Goal: Task Accomplishment & Management: Contribute content

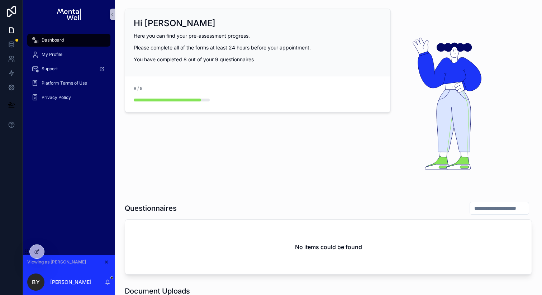
scroll to position [138, 0]
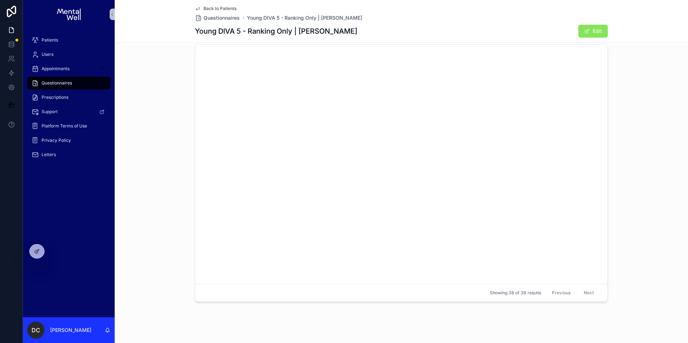
scroll to position [2011, 0]
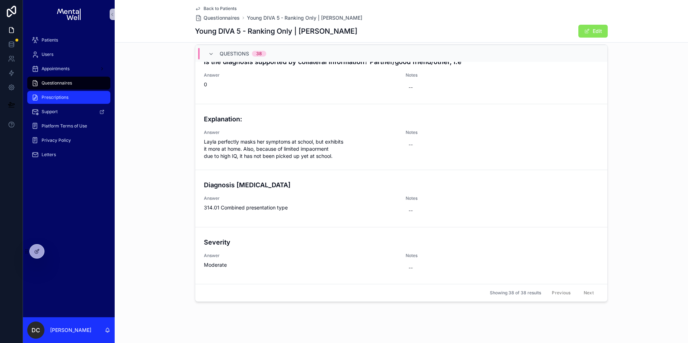
click at [64, 100] on div "Prescriptions" at bounding box center [69, 97] width 75 height 11
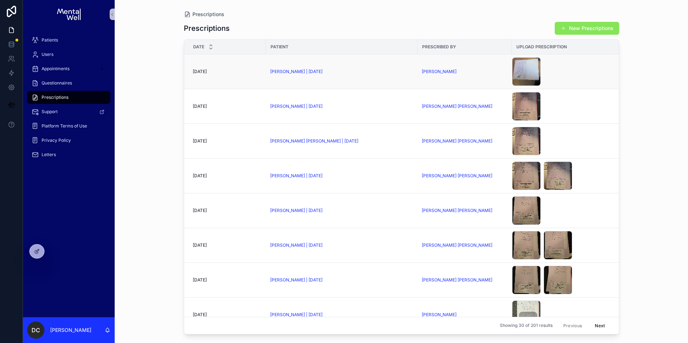
click at [367, 75] on td "Ethan Barby | 11/06/2002" at bounding box center [342, 71] width 152 height 35
click at [368, 71] on div "Ethan Barby | 11/06/2002" at bounding box center [341, 72] width 143 height 6
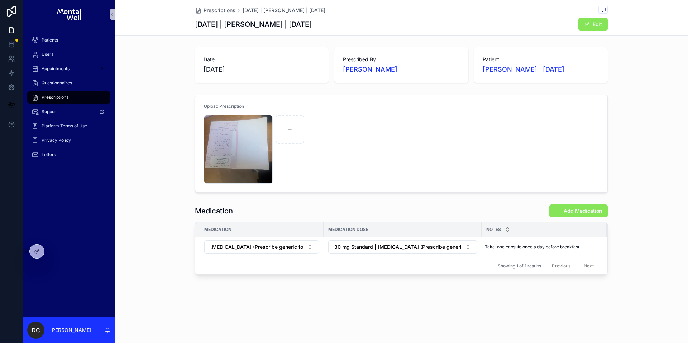
click at [354, 85] on div "Date 02/10/2025 Prescribed By Dr. Miriam Zikry Patient Ethan Barby | 11/06/2002" at bounding box center [401, 65] width 573 height 42
click at [167, 84] on div "Date 02/10/2025 Prescribed By Dr. Miriam Zikry Patient Ethan Barby | 11/06/2002" at bounding box center [401, 65] width 573 height 42
click at [84, 100] on div "Prescriptions" at bounding box center [69, 97] width 75 height 11
click at [81, 99] on div "Prescriptions" at bounding box center [69, 97] width 75 height 11
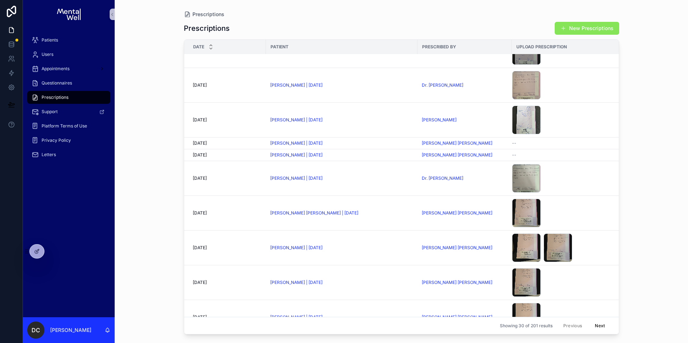
scroll to position [716, 0]
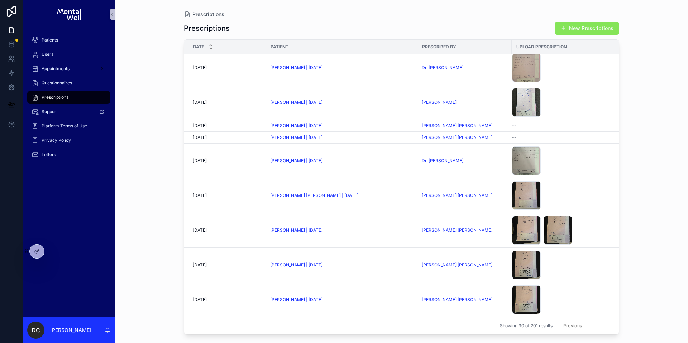
click at [593, 320] on button "Next" at bounding box center [600, 325] width 20 height 11
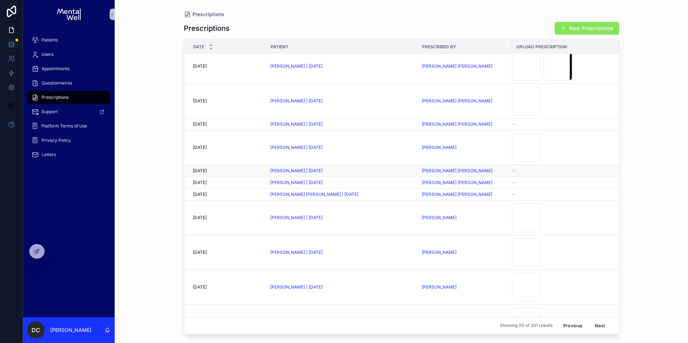
scroll to position [6, 0]
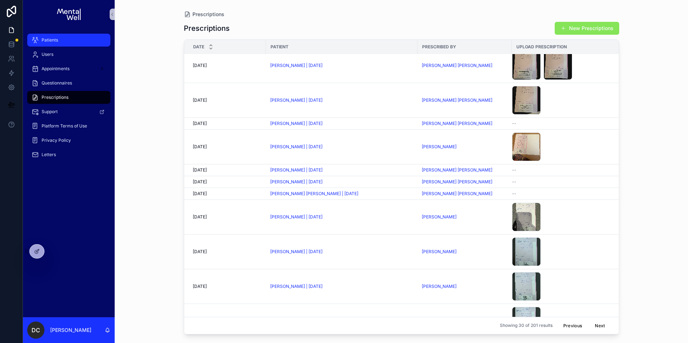
click at [58, 44] on div "Patients" at bounding box center [69, 39] width 75 height 11
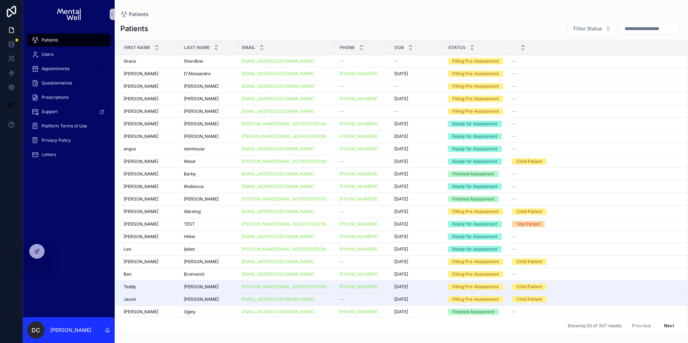
click at [620, 28] on input "scrollable content" at bounding box center [649, 29] width 59 height 10
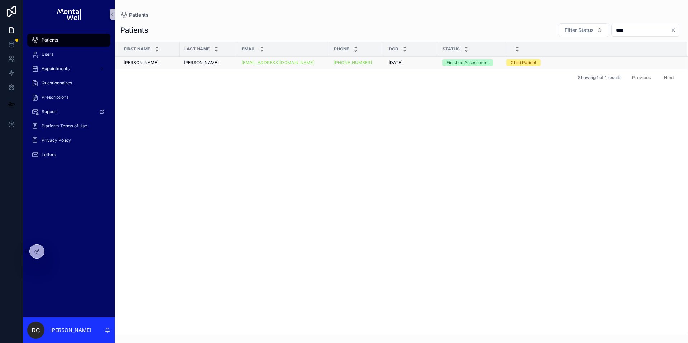
type input "****"
click at [204, 61] on div "Carr Carr" at bounding box center [208, 63] width 49 height 6
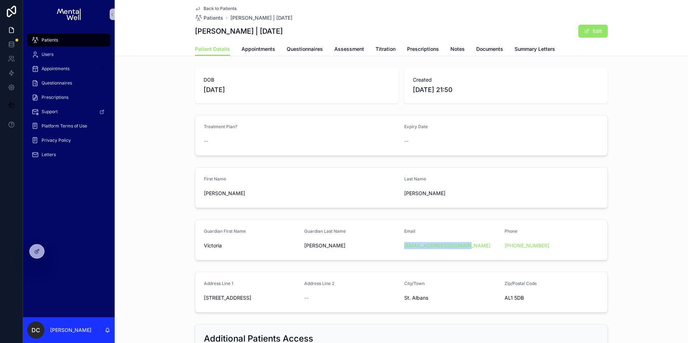
click at [594, 37] on button "Edit" at bounding box center [593, 31] width 29 height 13
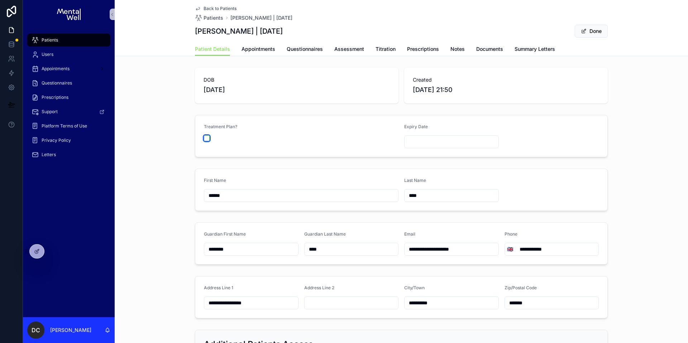
click at [204, 138] on button "scrollable content" at bounding box center [207, 138] width 6 height 6
click at [427, 142] on input "scrollable content" at bounding box center [452, 142] width 94 height 10
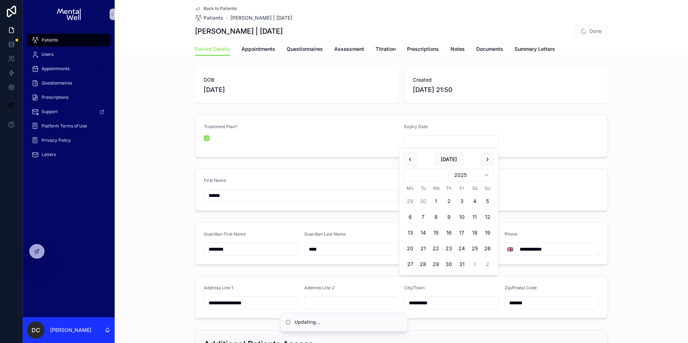
click at [427, 174] on html "**********" at bounding box center [344, 171] width 688 height 343
click at [422, 177] on html "**********" at bounding box center [344, 171] width 688 height 343
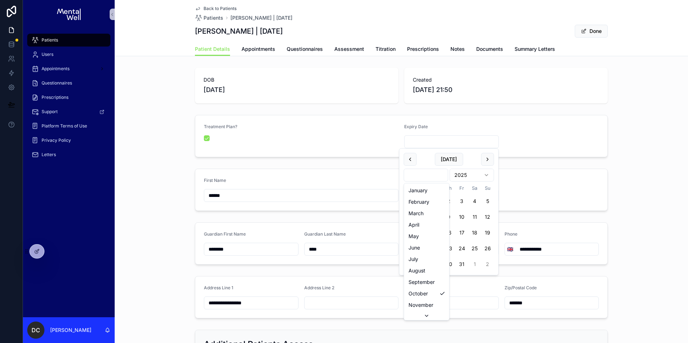
click at [428, 174] on html "**********" at bounding box center [344, 171] width 688 height 343
click at [472, 177] on html "**********" at bounding box center [344, 171] width 688 height 343
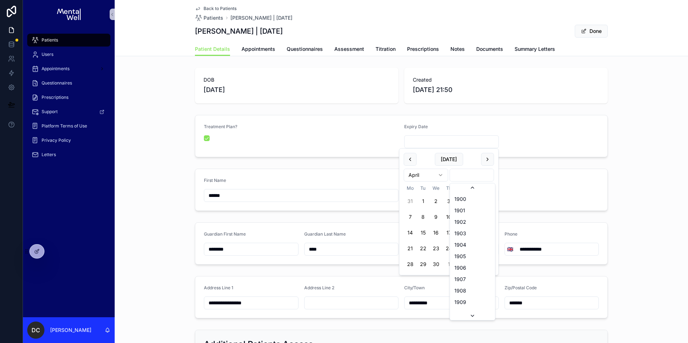
scroll to position [1327, 0]
click at [472, 173] on html "**********" at bounding box center [344, 171] width 688 height 343
click at [465, 203] on button "3" at bounding box center [462, 201] width 13 height 13
type input "**********"
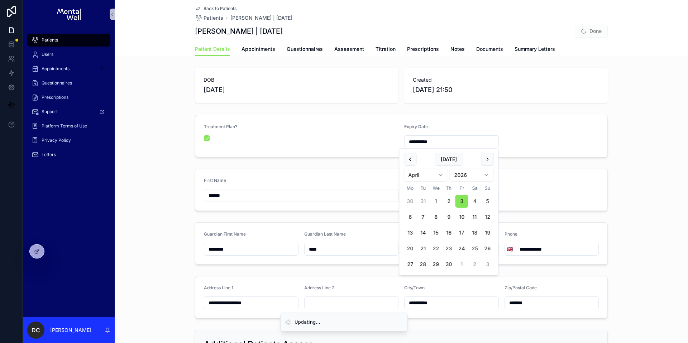
click at [647, 118] on div "**********" at bounding box center [401, 136] width 573 height 48
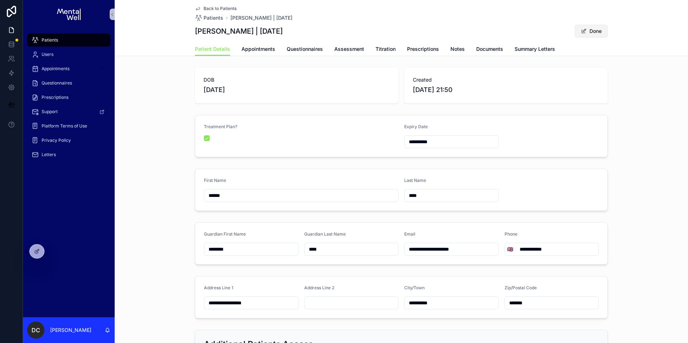
click at [586, 34] on button "Done" at bounding box center [591, 31] width 33 height 13
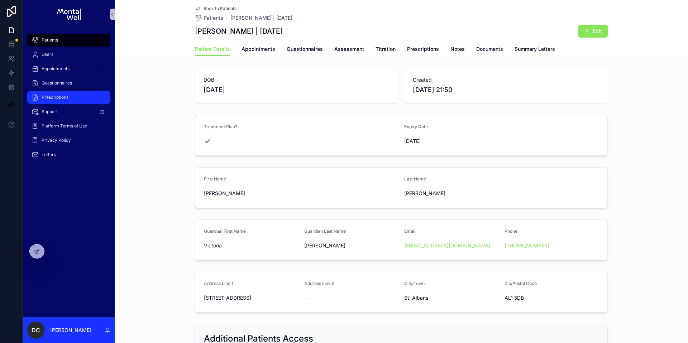
click at [61, 101] on div "Prescriptions" at bounding box center [69, 97] width 75 height 11
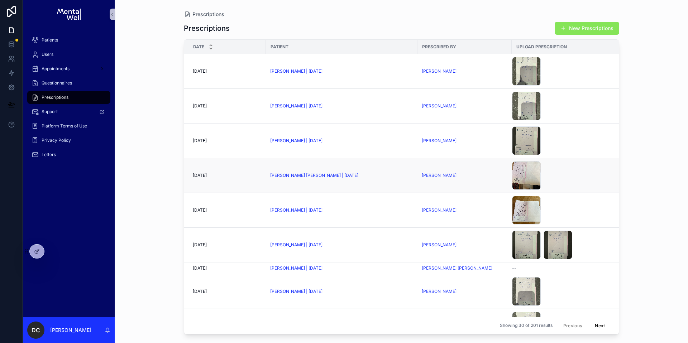
scroll to position [289, 0]
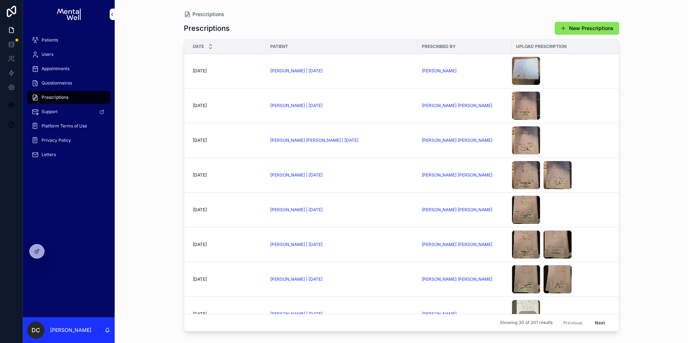
click at [69, 42] on div "Patients" at bounding box center [69, 39] width 75 height 11
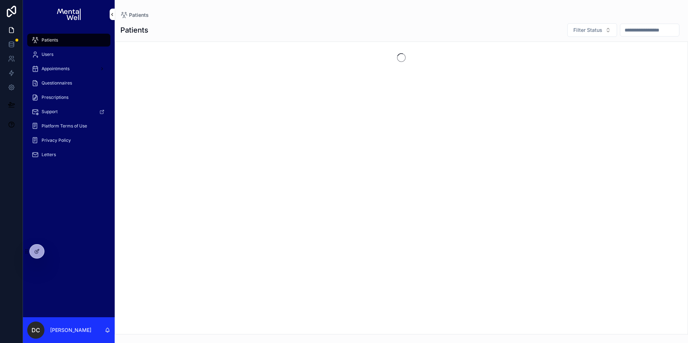
click at [644, 34] on input "scrollable content" at bounding box center [649, 30] width 59 height 10
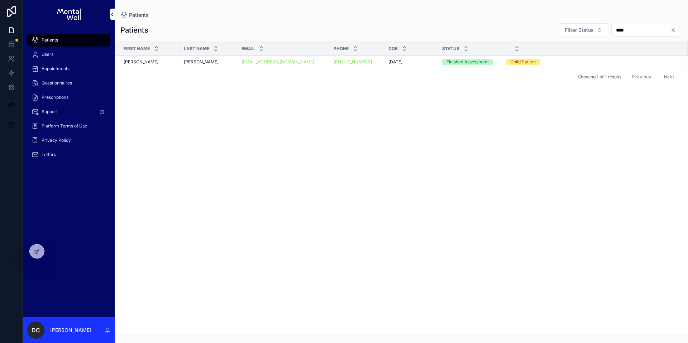
type input "****"
click at [210, 64] on div "Carr Carr" at bounding box center [208, 62] width 49 height 6
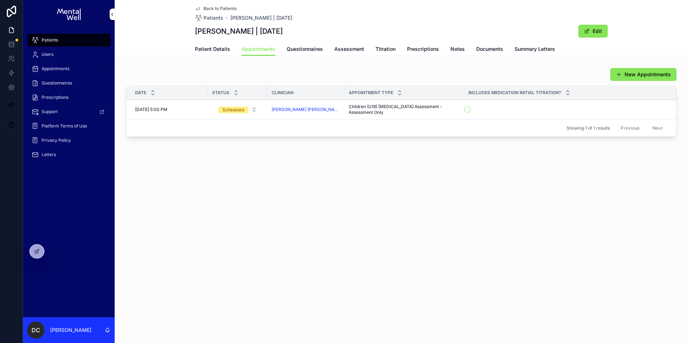
click at [80, 40] on div "Patients" at bounding box center [69, 39] width 75 height 11
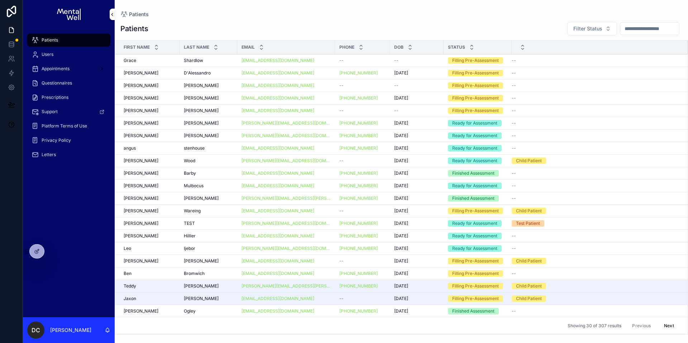
click at [627, 29] on input "scrollable content" at bounding box center [649, 29] width 59 height 10
type input "*"
type input "*******"
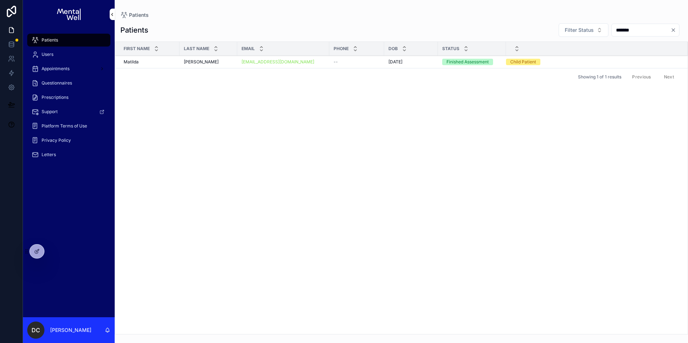
click at [173, 63] on div "Matilda Matilda" at bounding box center [150, 62] width 52 height 6
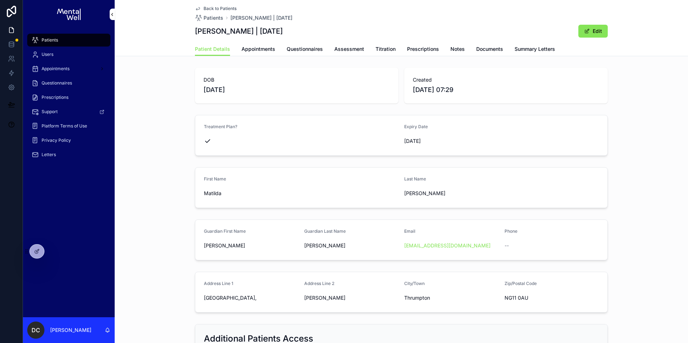
click at [90, 38] on div "Patients" at bounding box center [69, 39] width 75 height 11
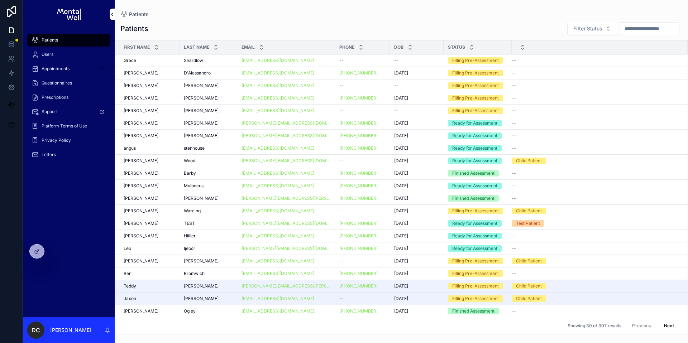
scroll to position [113, 0]
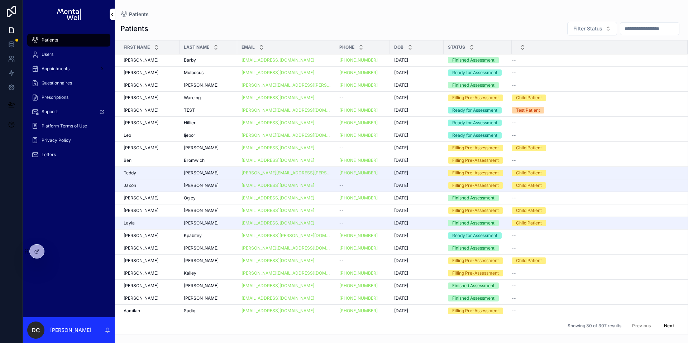
click at [310, 223] on div "karsou.mubarak@gmail.com" at bounding box center [286, 223] width 89 height 6
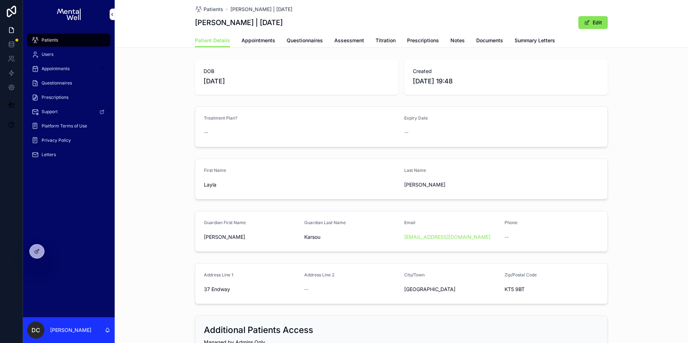
click at [301, 42] on span "Questionnaires" at bounding box center [305, 40] width 36 height 7
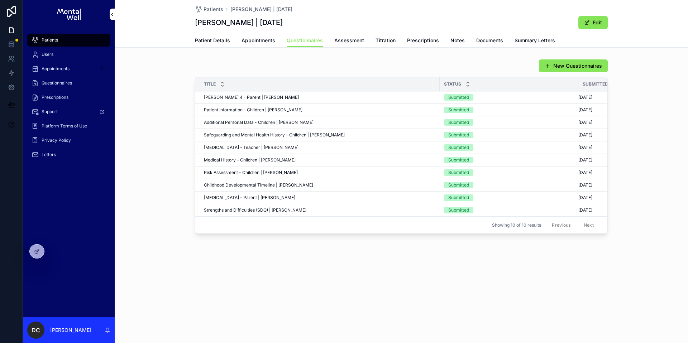
click at [236, 113] on td "Patient Information - Children | Layla Karsou-Mubarak Patient Information - Chi…" at bounding box center [317, 110] width 244 height 13
click at [236, 112] on span "Patient Information - Children | Layla Karsou-Mubarak" at bounding box center [253, 110] width 99 height 6
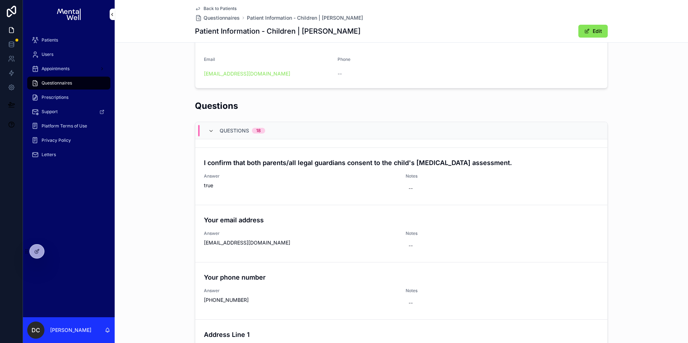
scroll to position [634, 0]
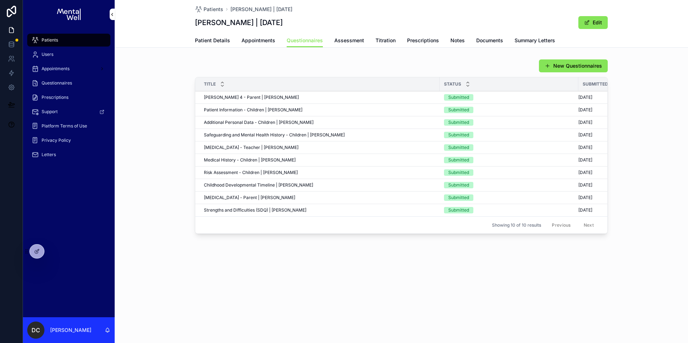
click at [96, 40] on div "Patients" at bounding box center [69, 39] width 75 height 11
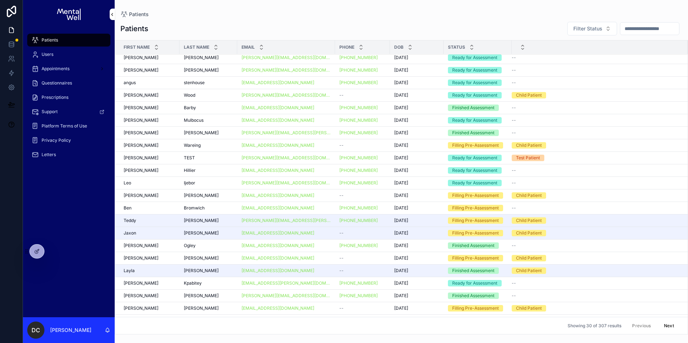
scroll to position [113, 0]
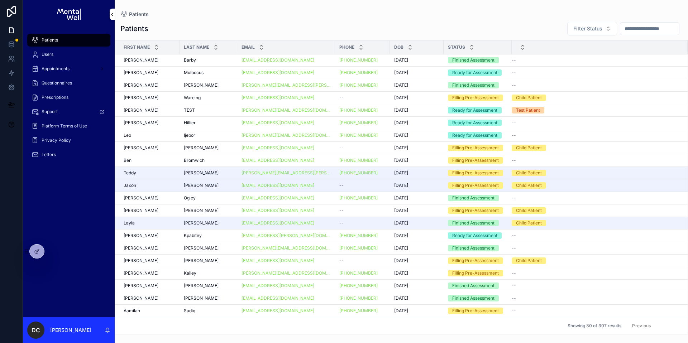
click at [660, 321] on button "Next" at bounding box center [669, 325] width 20 height 11
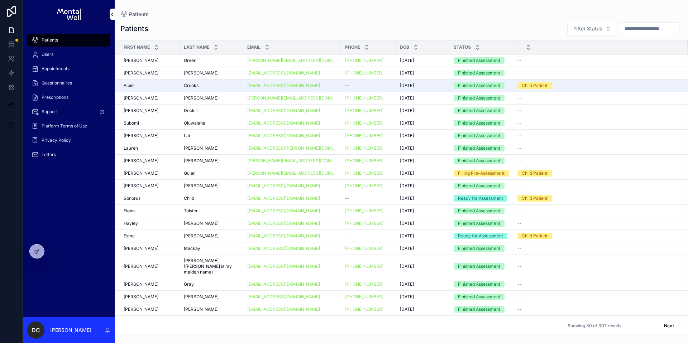
click at [642, 327] on button "Previous" at bounding box center [641, 325] width 29 height 11
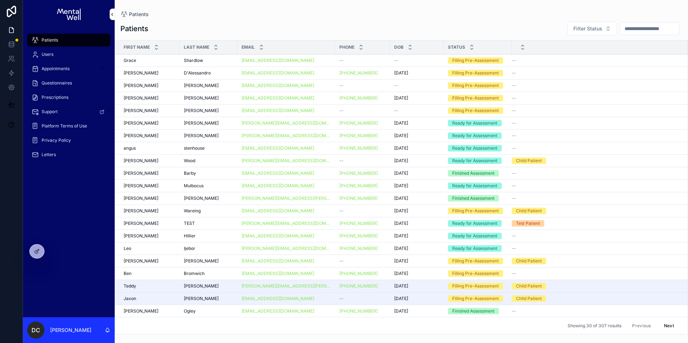
click at [214, 20] on div "Patients Filter Status First Name Last Name Email Phone DOB Status Grace Grace …" at bounding box center [401, 176] width 573 height 318
click at [60, 41] on div "Patients" at bounding box center [69, 39] width 75 height 11
click at [652, 27] on input "scrollable content" at bounding box center [649, 29] width 59 height 10
type input "*****"
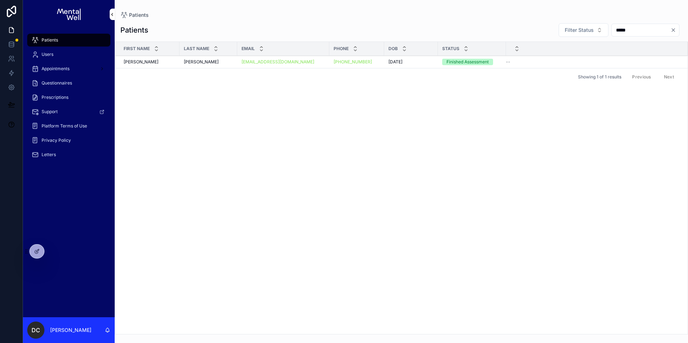
click at [228, 59] on div "Barnard Barnard" at bounding box center [208, 62] width 49 height 6
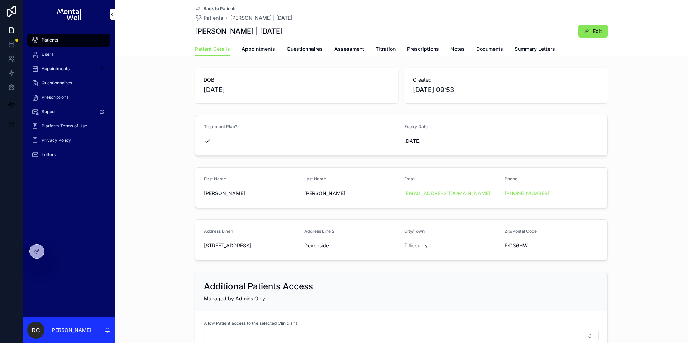
click at [529, 50] on span "Summary Letters" at bounding box center [535, 49] width 41 height 7
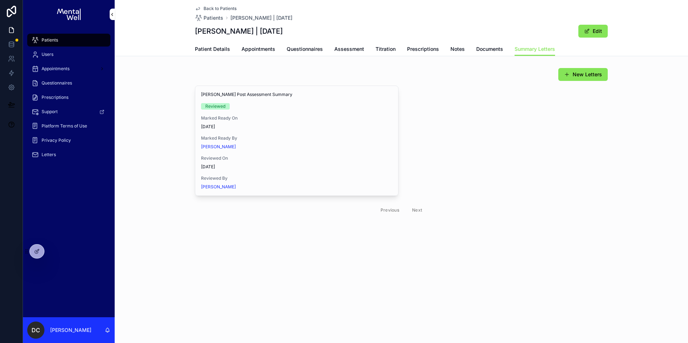
click at [0, 0] on span "View in Google Docs" at bounding box center [0, 0] width 0 height 0
click at [55, 37] on div "Patients" at bounding box center [69, 39] width 75 height 11
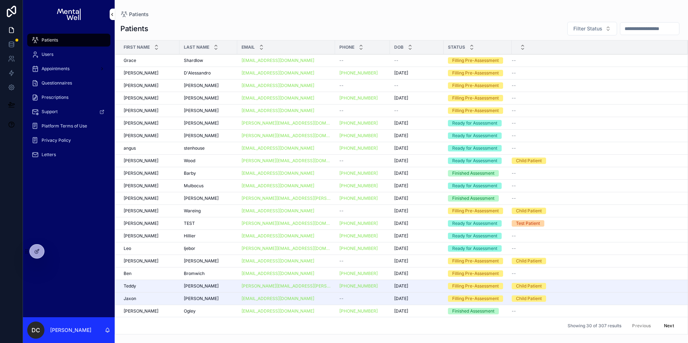
click at [644, 28] on input "scrollable content" at bounding box center [649, 29] width 59 height 10
type input "***"
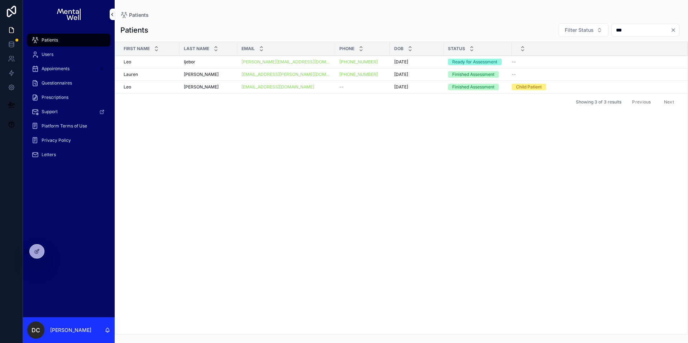
click at [214, 84] on div "Johnson Johnson" at bounding box center [208, 87] width 49 height 6
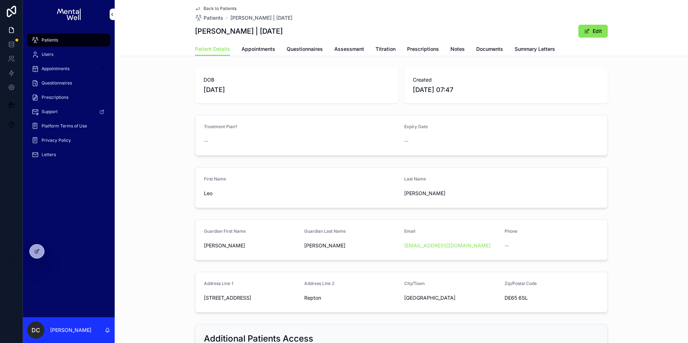
click at [293, 49] on span "Questionnaires" at bounding box center [305, 49] width 36 height 7
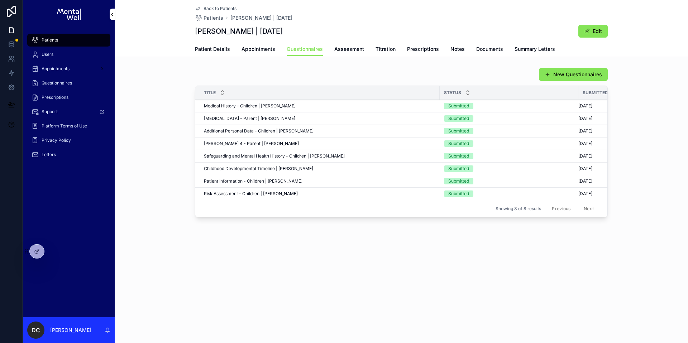
click at [241, 118] on span "SNAP-IV - Parent | Leo Johnson" at bounding box center [249, 119] width 91 height 6
click at [87, 41] on div "Patients" at bounding box center [69, 39] width 75 height 11
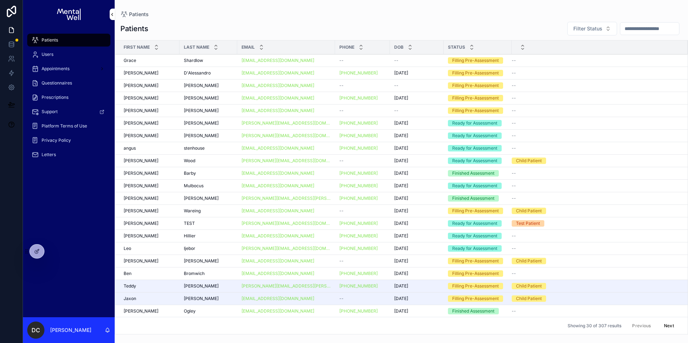
click at [627, 29] on input "scrollable content" at bounding box center [649, 29] width 59 height 10
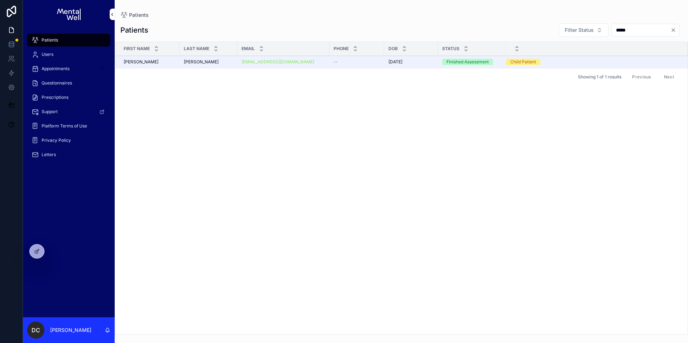
type input "*****"
click at [218, 66] on td "Johnson Johnson" at bounding box center [209, 62] width 58 height 13
click at [220, 65] on td "Johnson Johnson" at bounding box center [209, 62] width 58 height 13
click at [222, 63] on div "Johnson Johnson" at bounding box center [208, 62] width 49 height 6
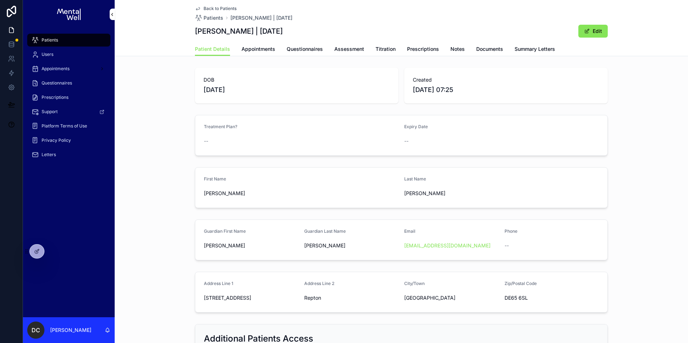
click at [291, 53] on link "Questionnaires" at bounding box center [305, 50] width 36 height 14
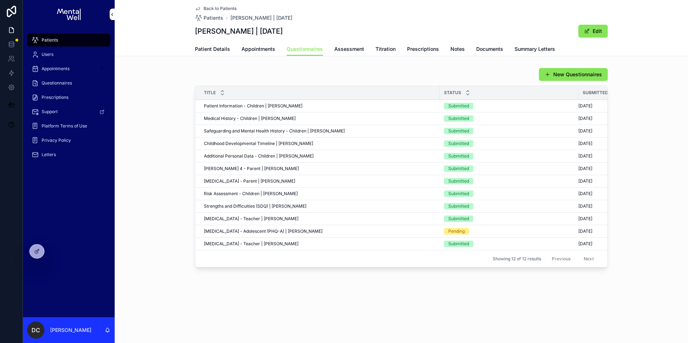
click at [295, 243] on div "SNAP-IV - Teacher | Felix Johnson SNAP-IV - Teacher | Felix Johnson" at bounding box center [320, 244] width 232 height 6
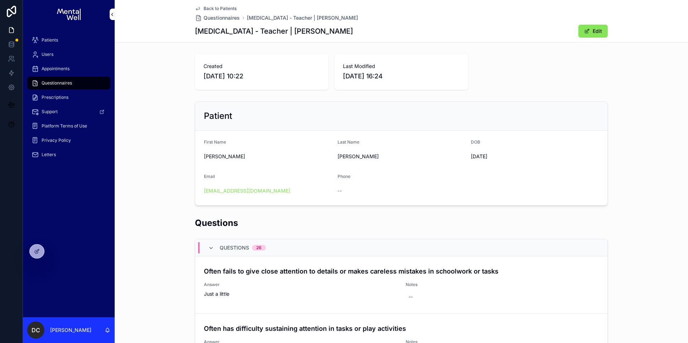
click at [166, 181] on div "Patient First Name Felix Last Name Johnson DOB 30/03/2015 Email efpilkington@ho…" at bounding box center [401, 154] width 573 height 110
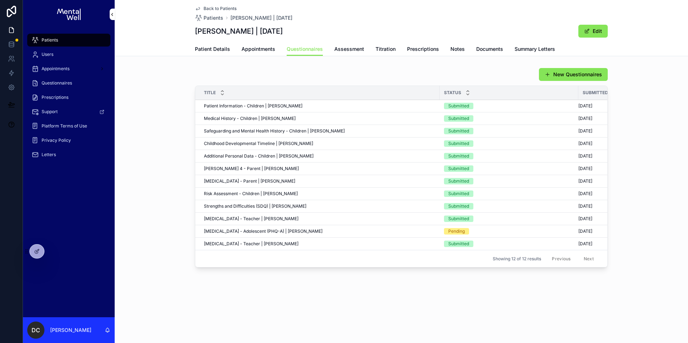
click at [55, 34] on link "Patients" at bounding box center [68, 40] width 83 height 13
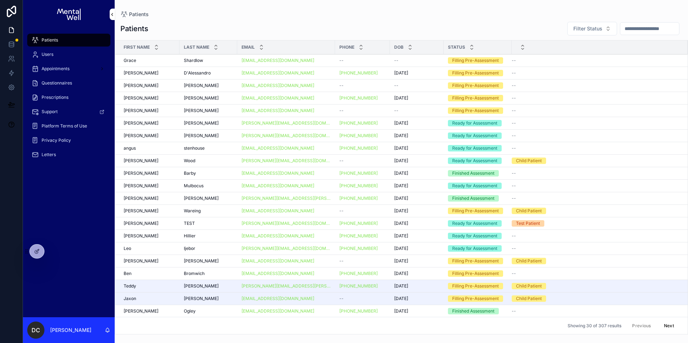
click at [661, 24] on input "scrollable content" at bounding box center [649, 29] width 59 height 10
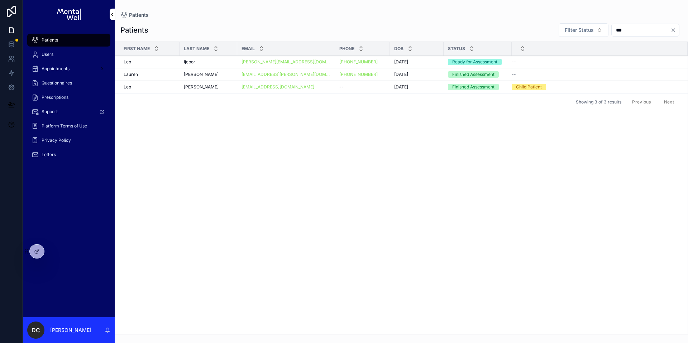
type input "***"
click at [214, 85] on div "Johnson Johnson" at bounding box center [208, 87] width 49 height 6
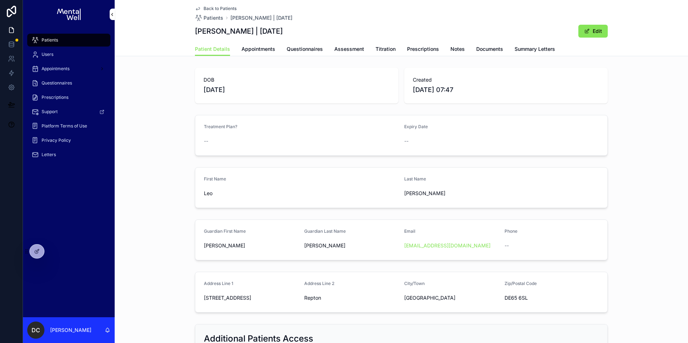
click at [290, 47] on span "Questionnaires" at bounding box center [305, 49] width 36 height 7
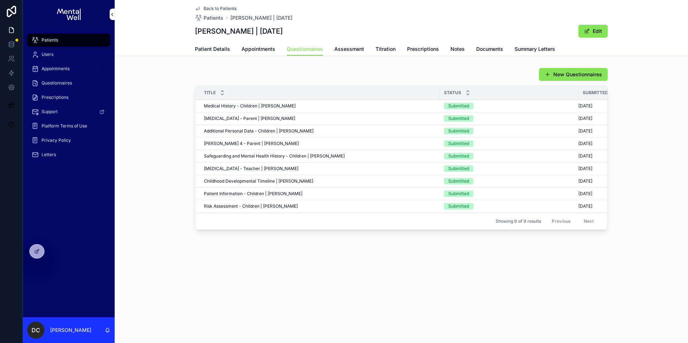
click at [252, 170] on span "SNAP-IV - Teacher | Leo Johnson" at bounding box center [251, 169] width 95 height 6
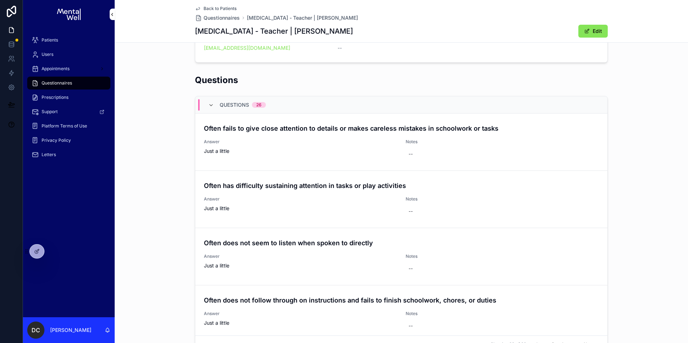
scroll to position [143, 0]
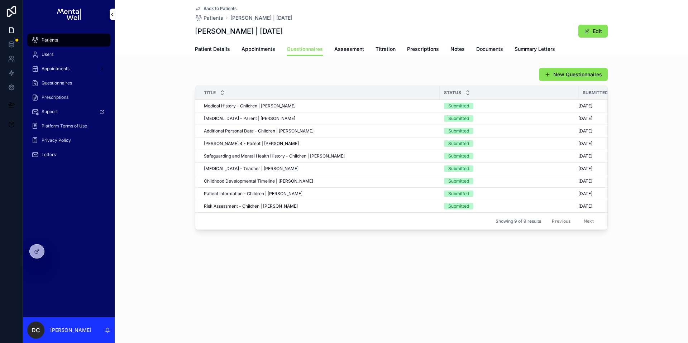
click at [167, 71] on div "New Questionnaires Title Status Submitted Date Medical History - Children | Leo…" at bounding box center [401, 150] width 573 height 171
click at [203, 47] on span "Patient Details" at bounding box center [212, 49] width 35 height 7
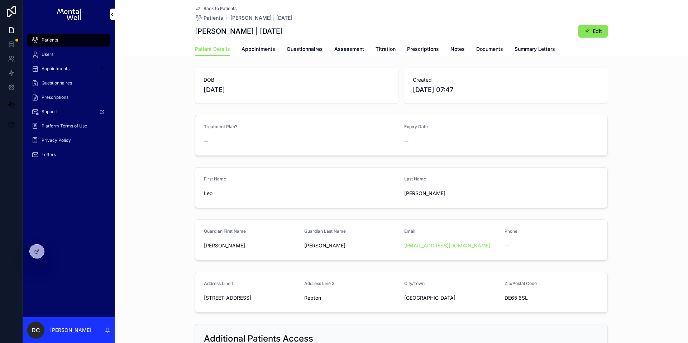
click at [85, 41] on div "Patients" at bounding box center [69, 39] width 75 height 11
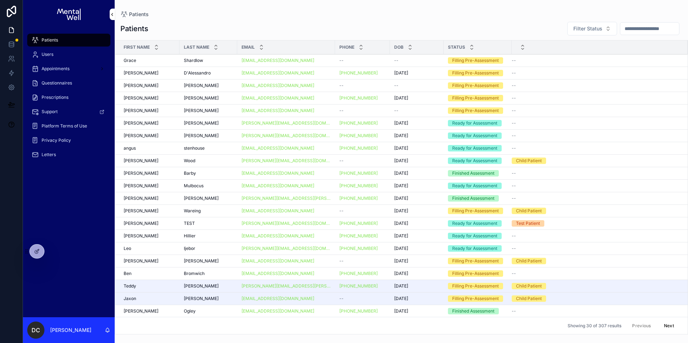
click at [630, 29] on input "scrollable content" at bounding box center [649, 29] width 59 height 10
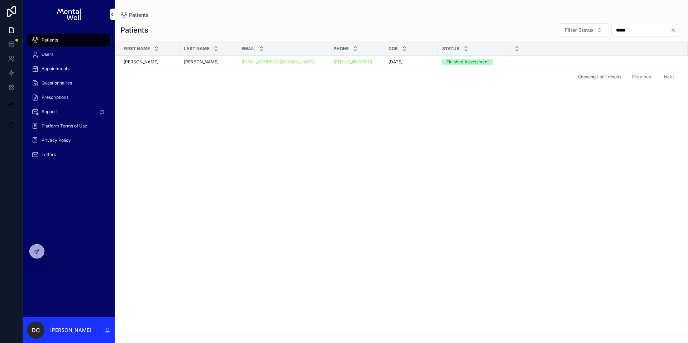
type input "*****"
click at [224, 60] on div "Robertson Robertson" at bounding box center [208, 62] width 49 height 6
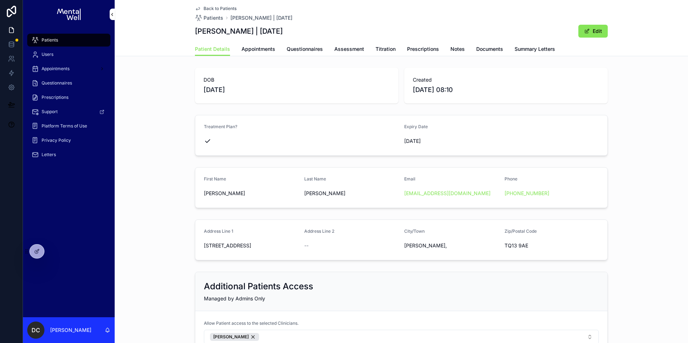
drag, startPoint x: 194, startPoint y: 32, endPoint x: 290, endPoint y: 30, distance: 96.8
click at [283, 30] on h1 "Fiona Robertson | 14/07/1970" at bounding box center [239, 31] width 88 height 10
copy h1 "Fiona Robertson | 14/07/1970"
click at [424, 47] on span "Prescriptions" at bounding box center [423, 49] width 32 height 7
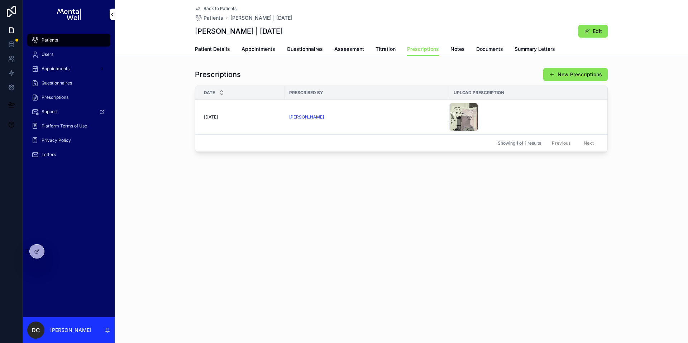
click at [524, 49] on span "Summary Letters" at bounding box center [535, 49] width 41 height 7
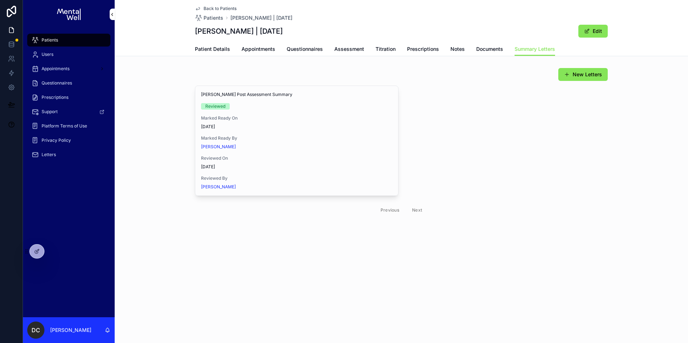
click at [0, 0] on span "View in Google Docs" at bounding box center [0, 0] width 0 height 0
click at [413, 49] on span "Prescriptions" at bounding box center [423, 49] width 32 height 7
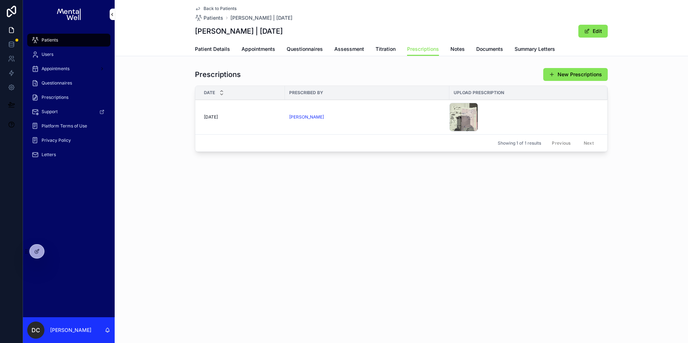
click at [376, 117] on div "Adil Bhaloda" at bounding box center [367, 117] width 156 height 6
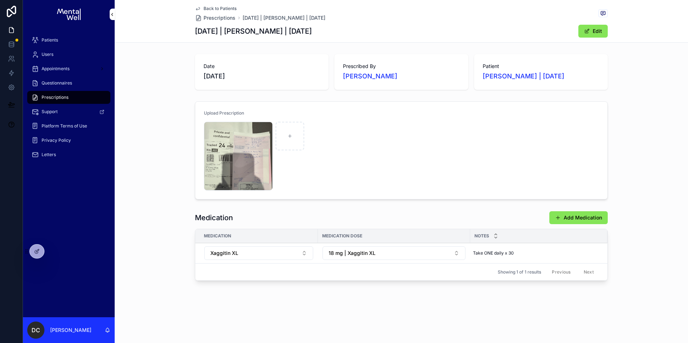
click at [61, 36] on div "Patients" at bounding box center [69, 39] width 75 height 11
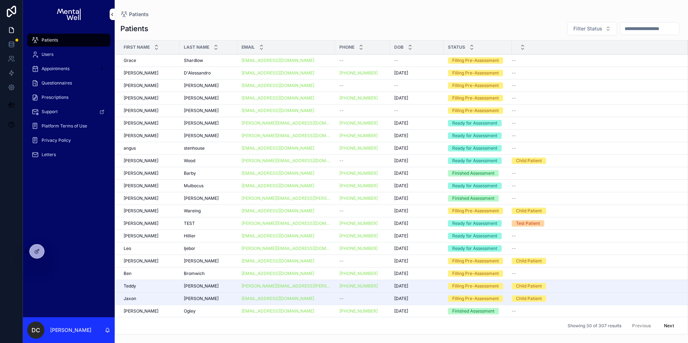
click at [631, 22] on div "Filter Status" at bounding box center [622, 29] width 121 height 14
click at [630, 25] on input "scrollable content" at bounding box center [649, 29] width 59 height 10
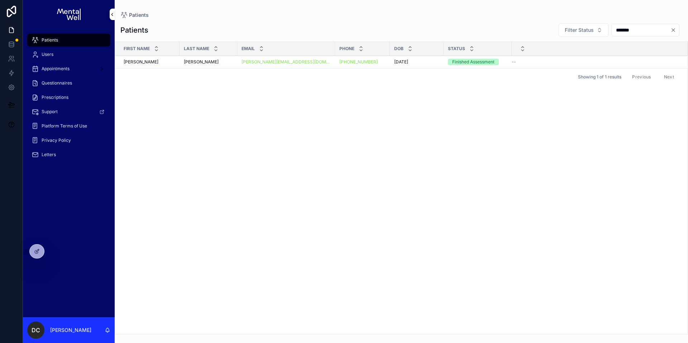
type input "*******"
click at [197, 59] on div "Jones Jones" at bounding box center [208, 62] width 49 height 6
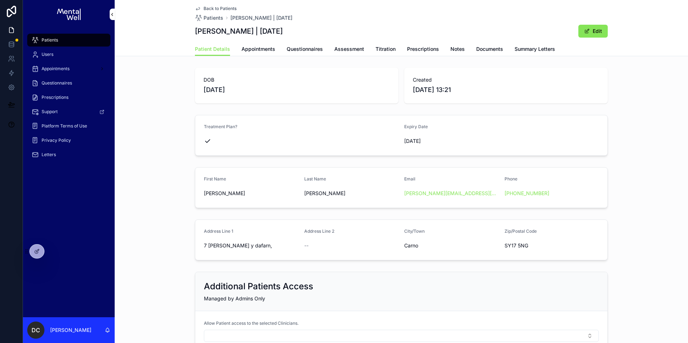
click at [552, 51] on div "Patient Details Appointments Questionnaires Assessment Titration Prescriptions …" at bounding box center [401, 49] width 413 height 14
click at [550, 51] on span "Summary Letters" at bounding box center [535, 49] width 41 height 7
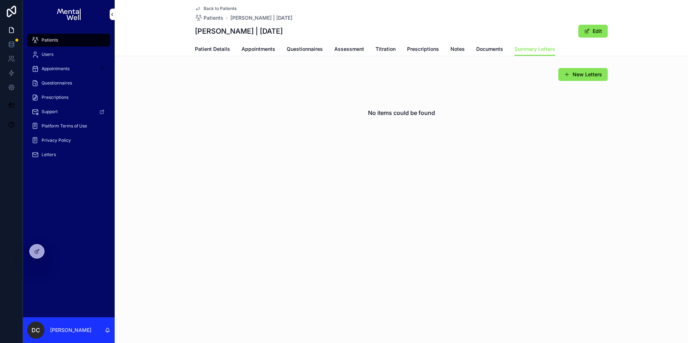
click at [329, 51] on div "Patient Details Appointments Questionnaires Assessment Titration Prescriptions …" at bounding box center [401, 49] width 413 height 14
click at [313, 51] on span "Questionnaires" at bounding box center [305, 49] width 36 height 7
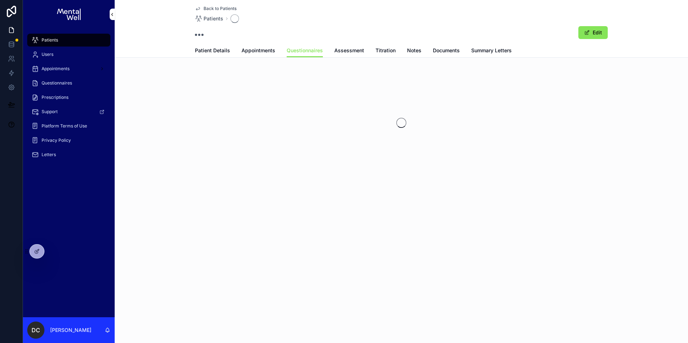
click at [252, 51] on span "Appointments" at bounding box center [259, 50] width 34 height 7
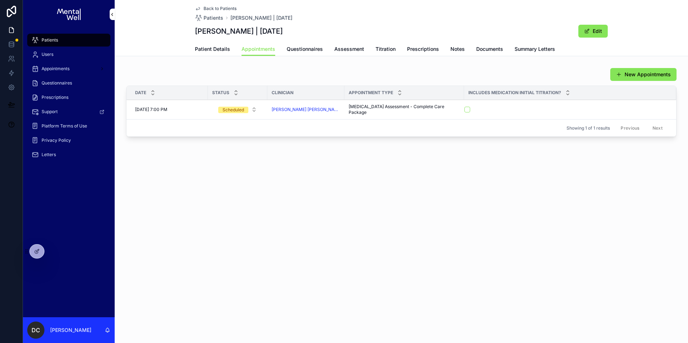
click at [311, 48] on span "Questionnaires" at bounding box center [305, 49] width 36 height 7
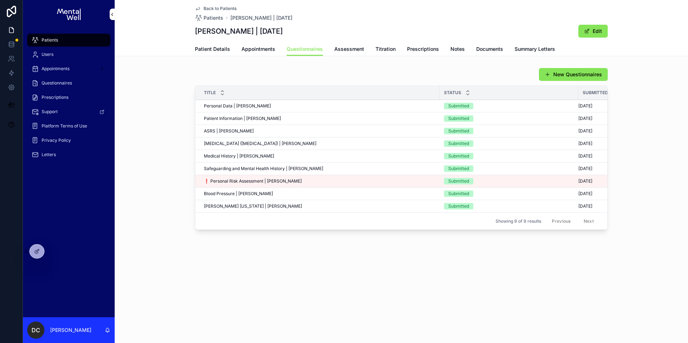
click at [331, 46] on div "Patient Details Appointments Questionnaires Assessment Titration Prescriptions …" at bounding box center [401, 49] width 413 height 14
click at [342, 50] on span "Assessment" at bounding box center [349, 49] width 30 height 7
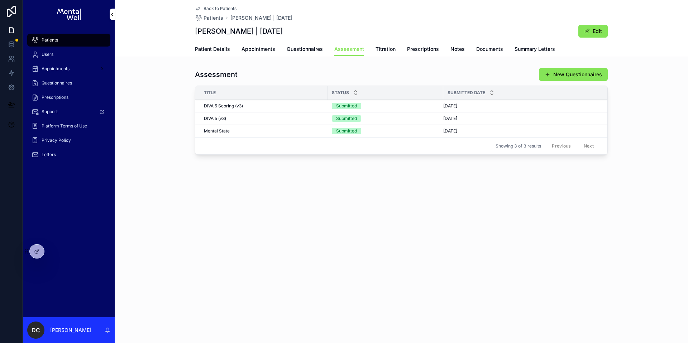
click at [540, 48] on span "Summary Letters" at bounding box center [535, 49] width 41 height 7
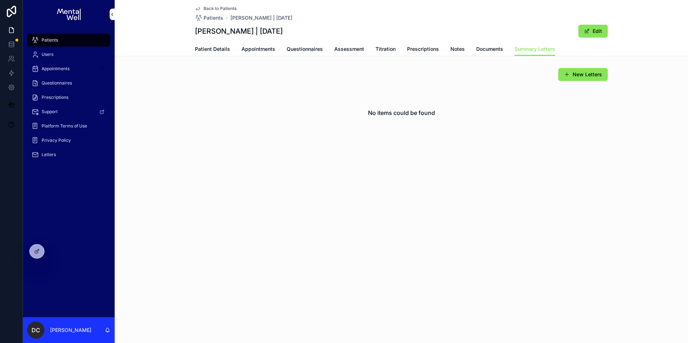
click at [349, 52] on span "Assessment" at bounding box center [349, 49] width 30 height 7
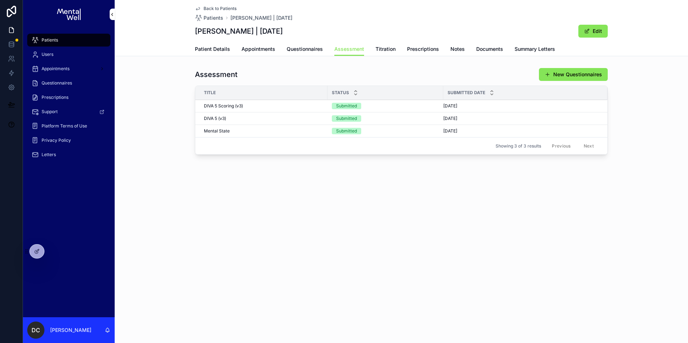
click at [0, 0] on span "Generate Summary Letter" at bounding box center [0, 0] width 0 height 0
click at [378, 68] on div "Assessment New Questionnaires" at bounding box center [401, 75] width 413 height 14
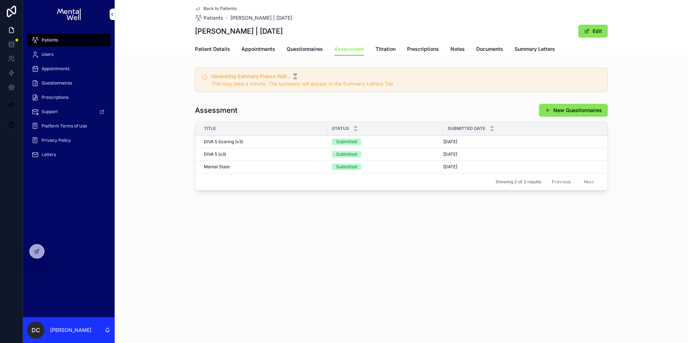
click at [84, 38] on div "Patients" at bounding box center [69, 39] width 75 height 11
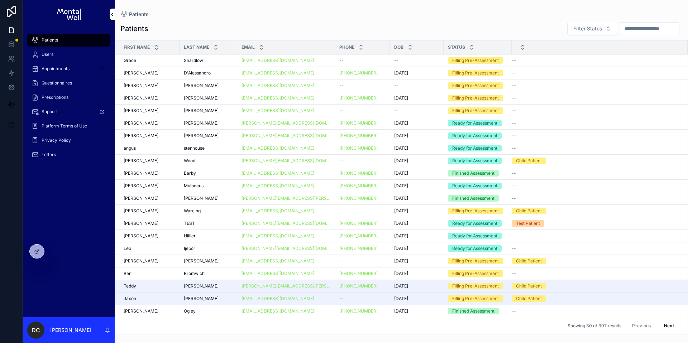
click at [626, 32] on input "scrollable content" at bounding box center [649, 29] width 59 height 10
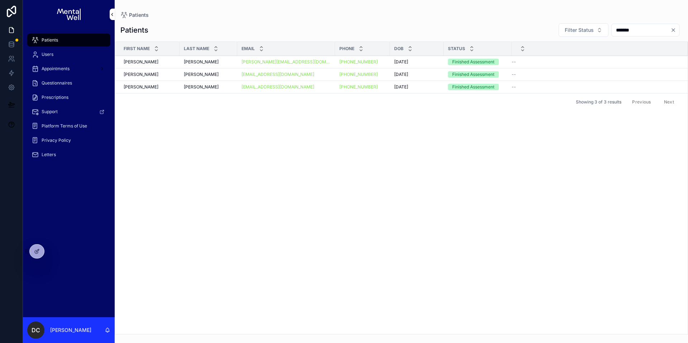
type input "*******"
click at [211, 84] on div "Gallaher Gallaher" at bounding box center [208, 87] width 49 height 6
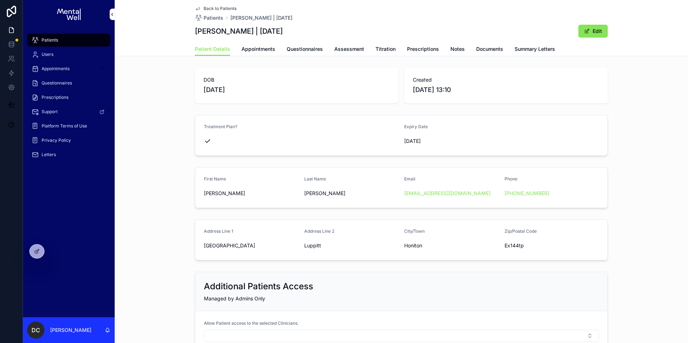
click at [311, 56] on link "Questionnaires" at bounding box center [305, 50] width 36 height 14
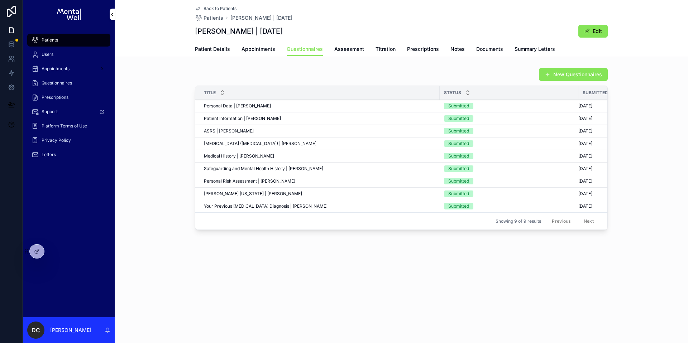
click at [559, 69] on button "New Questionnaires" at bounding box center [573, 74] width 69 height 13
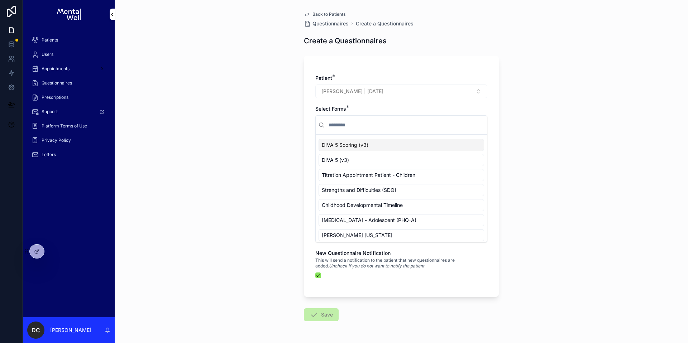
click at [357, 126] on input "scrollable content" at bounding box center [405, 125] width 157 height 13
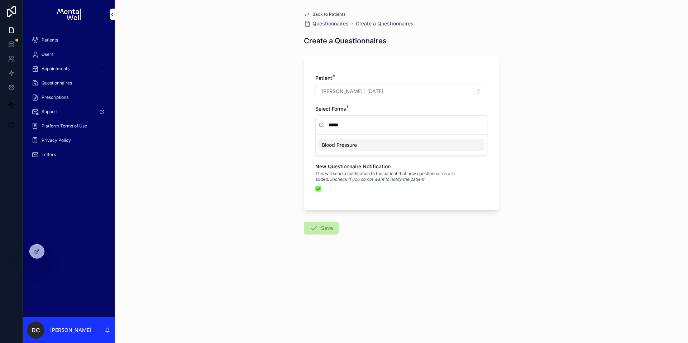
type input "*****"
click at [353, 146] on span "Blood Pressure" at bounding box center [339, 145] width 35 height 7
click at [318, 188] on button "scrollable content" at bounding box center [318, 189] width 6 height 6
click at [319, 225] on button "Save" at bounding box center [321, 228] width 35 height 13
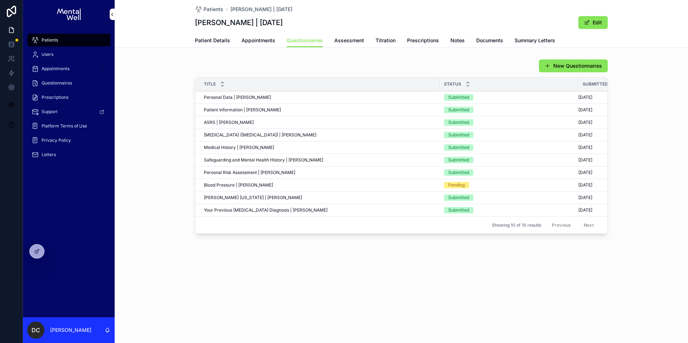
click at [58, 42] on div "Patients" at bounding box center [69, 39] width 75 height 11
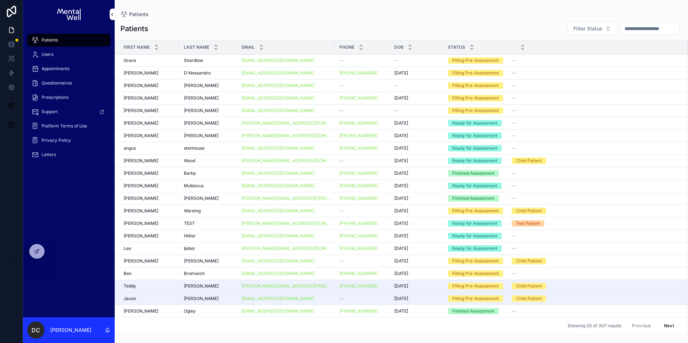
click at [629, 25] on input "scrollable content" at bounding box center [649, 29] width 59 height 10
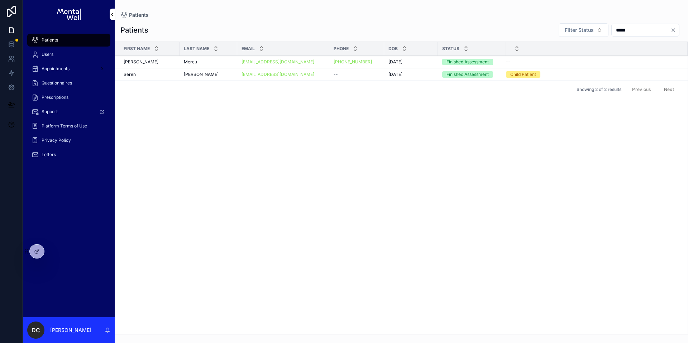
type input "*****"
click at [207, 76] on span "Jackson-Stevens" at bounding box center [201, 75] width 35 height 6
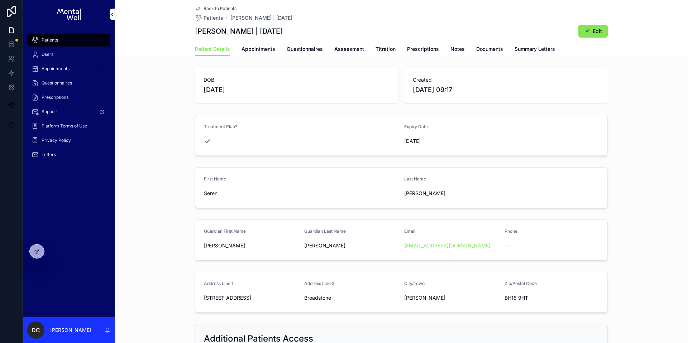
drag, startPoint x: 194, startPoint y: 33, endPoint x: 320, endPoint y: 29, distance: 126.9
click at [321, 28] on div "Seren Jackson-Stevens | 22/09/2013 Edit" at bounding box center [401, 31] width 413 height 14
copy h1 "Seren Jackson-Stevens | 22/09/2013"
click at [82, 39] on div "Patients" at bounding box center [69, 39] width 75 height 11
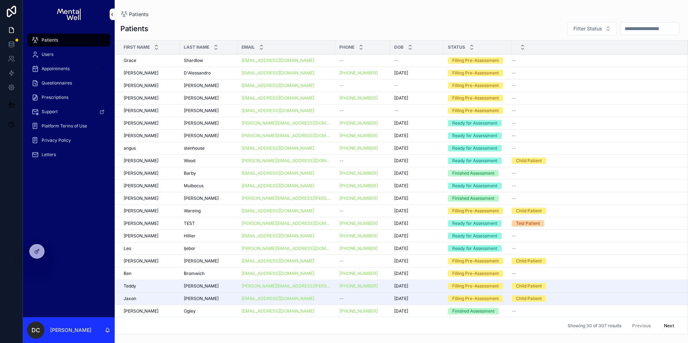
click at [634, 30] on input "scrollable content" at bounding box center [649, 29] width 59 height 10
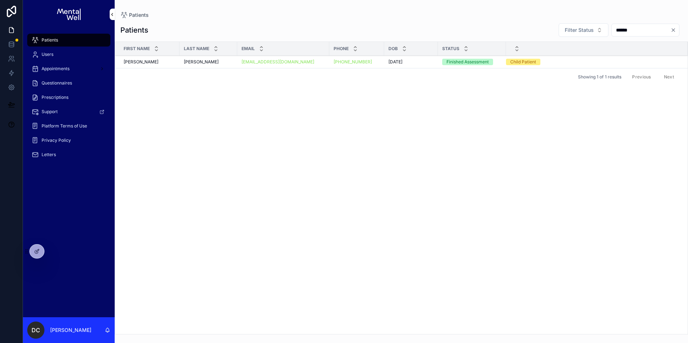
type input "******"
click at [211, 62] on div "Bannister Bannister" at bounding box center [208, 62] width 49 height 6
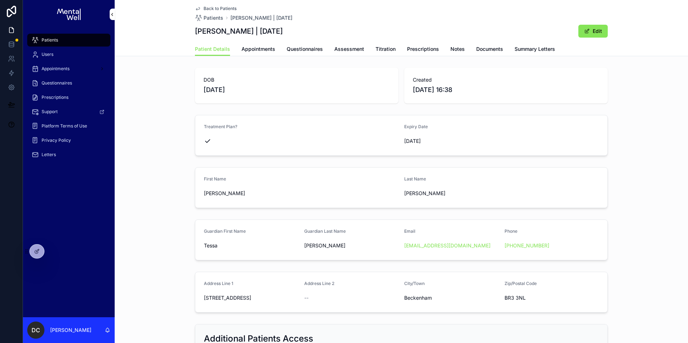
click at [251, 51] on span "Appointments" at bounding box center [259, 49] width 34 height 7
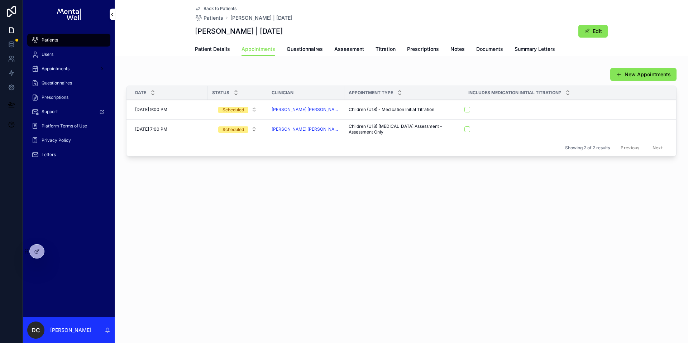
click at [57, 38] on span "Patients" at bounding box center [50, 40] width 16 height 6
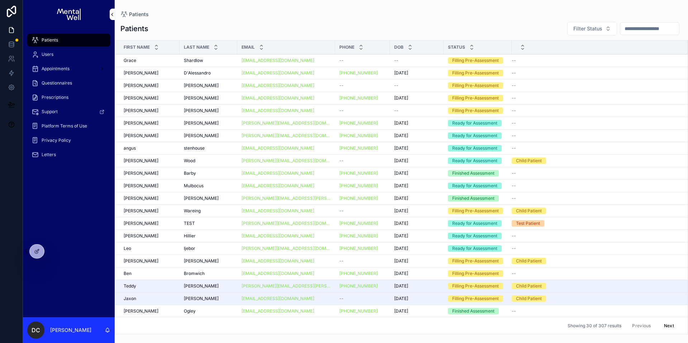
click at [621, 27] on input "scrollable content" at bounding box center [649, 29] width 59 height 10
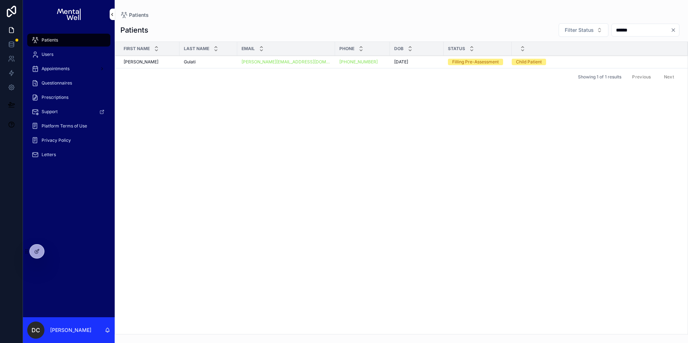
type input "******"
click at [200, 61] on div "Gulati Gulati" at bounding box center [208, 62] width 49 height 6
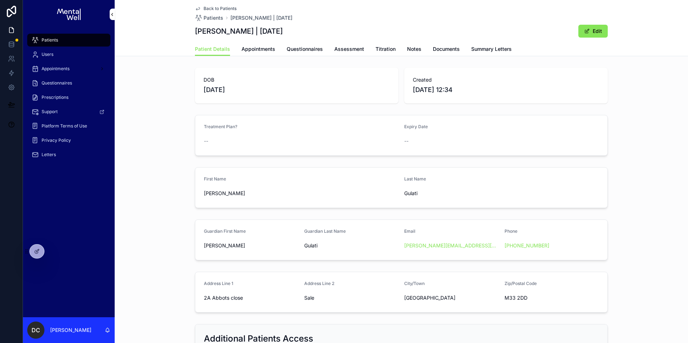
click at [288, 48] on span "Questionnaires" at bounding box center [305, 49] width 36 height 7
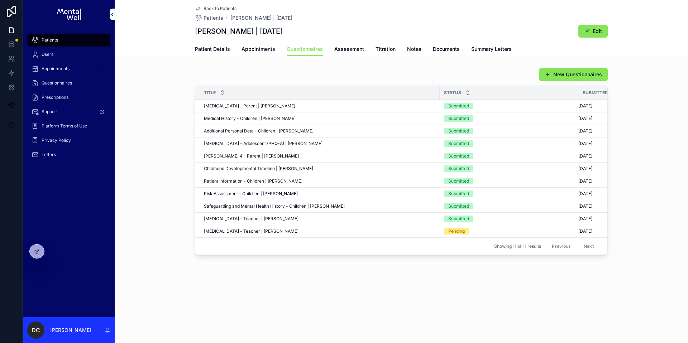
click at [0, 0] on button "Form URL" at bounding box center [0, 0] width 0 height 0
click at [284, 219] on div "SNAP-IV - Teacher | Ayanna Gulati SNAP-IV - Teacher | Ayanna Gulati" at bounding box center [320, 219] width 232 height 6
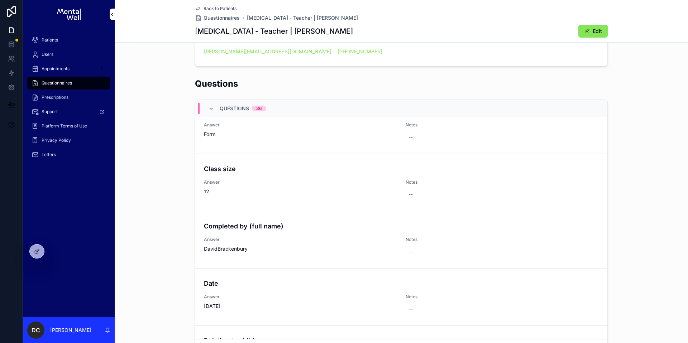
scroll to position [310, 0]
click at [57, 41] on span "Patients" at bounding box center [50, 40] width 16 height 6
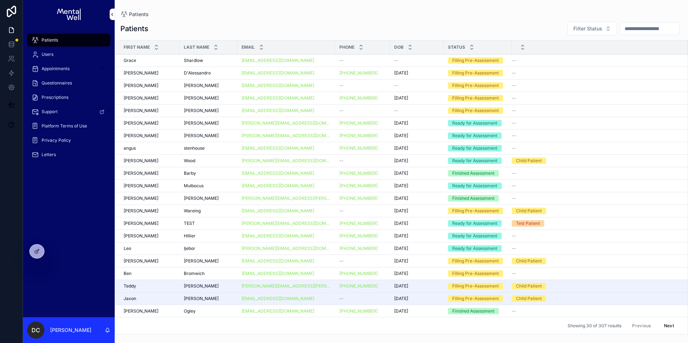
click at [623, 32] on input "scrollable content" at bounding box center [649, 29] width 59 height 10
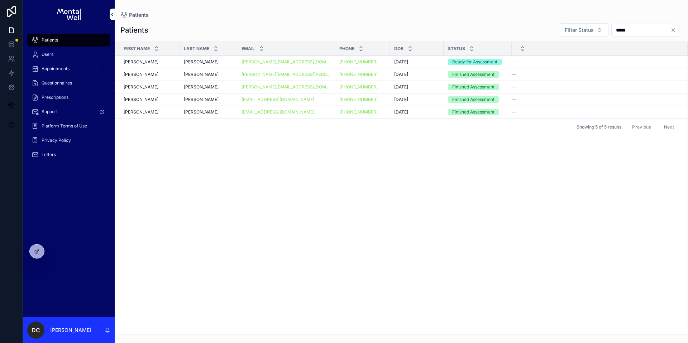
type input "*****"
click at [165, 58] on td "Chris Chris" at bounding box center [147, 62] width 65 height 13
click at [165, 61] on div "Chris Chris" at bounding box center [150, 62] width 52 height 6
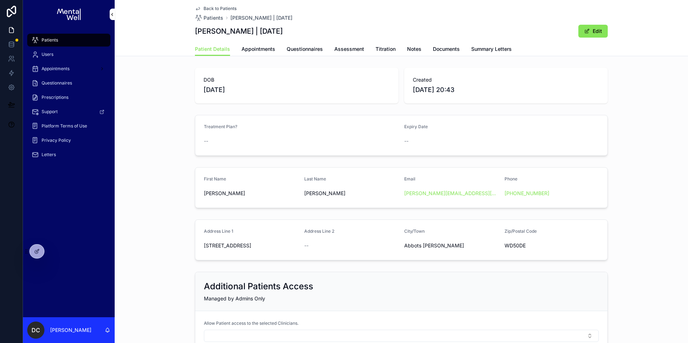
click at [289, 48] on span "Questionnaires" at bounding box center [305, 49] width 36 height 7
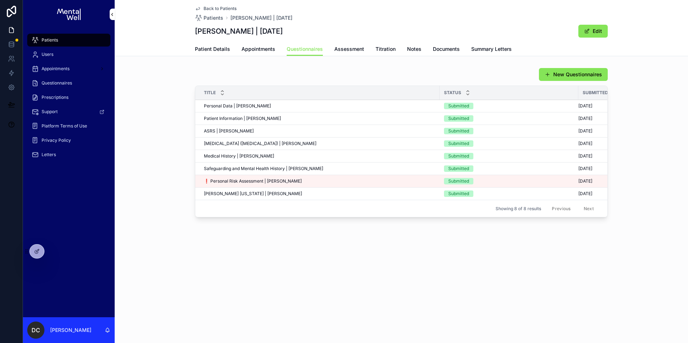
click at [289, 178] on span "❗ Personal Risk Assessment | Chris Armstrong" at bounding box center [253, 181] width 98 height 6
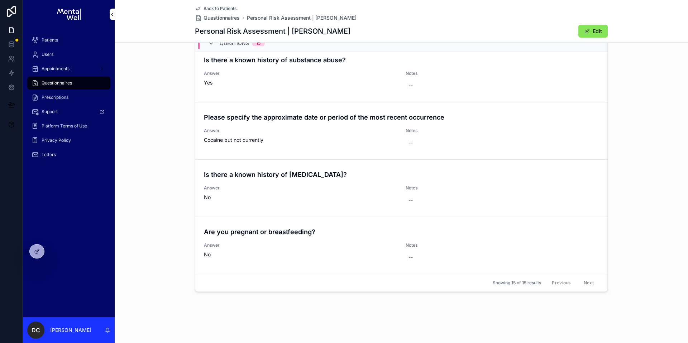
scroll to position [205, 0]
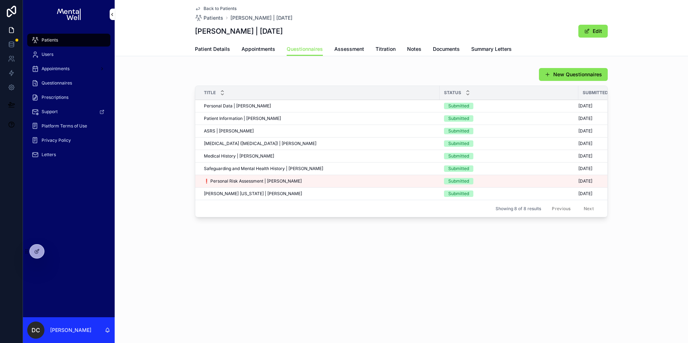
click at [210, 54] on link "Patient Details" at bounding box center [212, 50] width 35 height 14
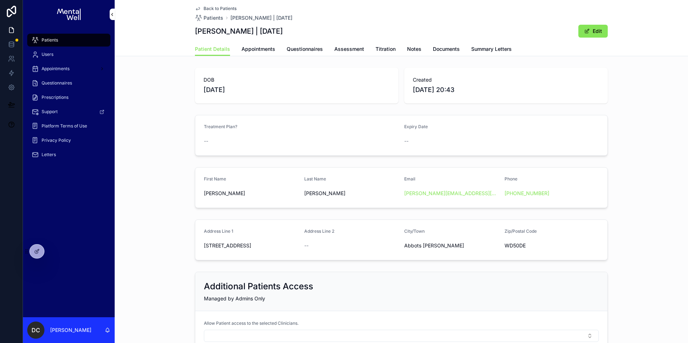
click at [81, 36] on div "Patients" at bounding box center [69, 39] width 75 height 11
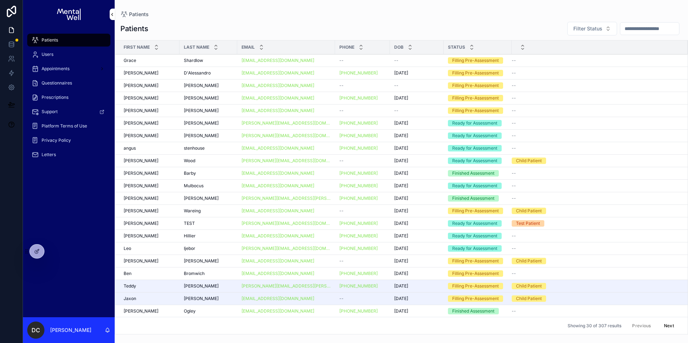
click at [620, 24] on input "scrollable content" at bounding box center [649, 29] width 59 height 10
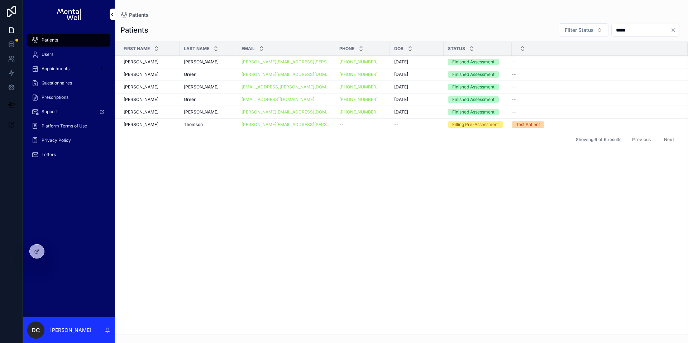
type input "*****"
click at [218, 74] on div "Green Green" at bounding box center [208, 75] width 49 height 6
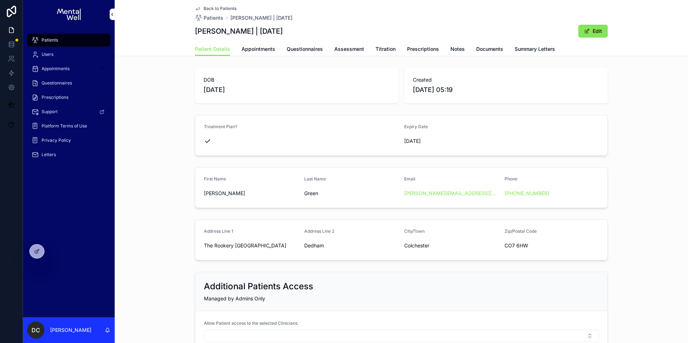
click at [509, 51] on div "Patient Details Appointments Questionnaires Assessment Titration Prescriptions …" at bounding box center [401, 49] width 413 height 14
click at [519, 49] on span "Summary Letters" at bounding box center [535, 49] width 41 height 7
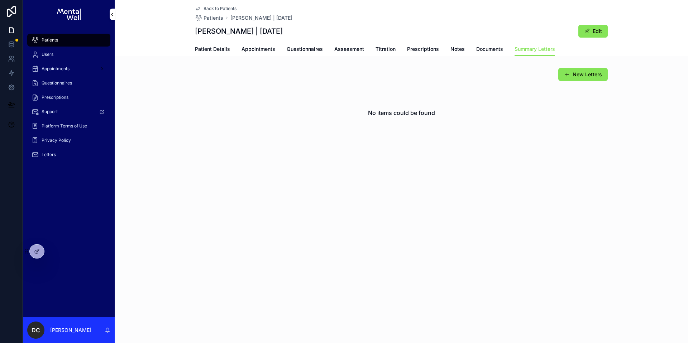
click at [313, 53] on link "Questionnaires" at bounding box center [305, 50] width 36 height 14
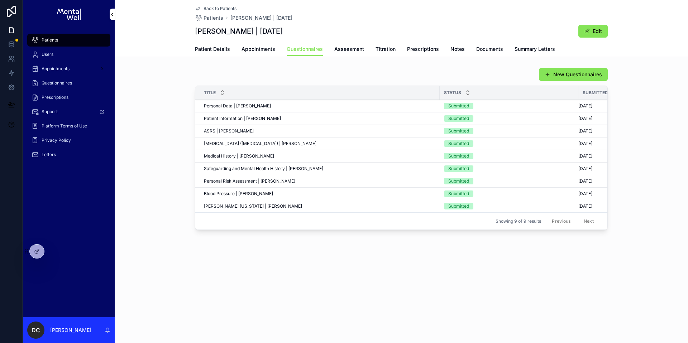
click at [356, 52] on span "Assessment" at bounding box center [349, 49] width 30 height 7
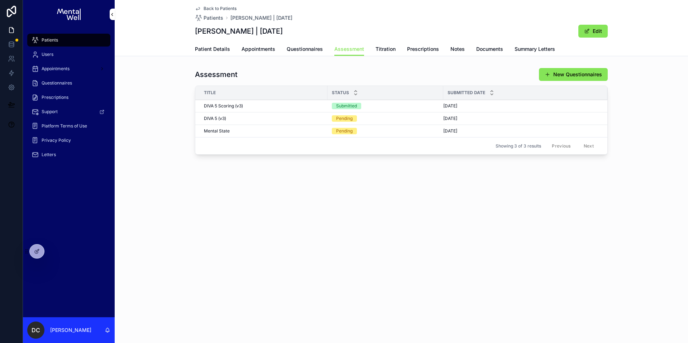
click at [245, 50] on span "Appointments" at bounding box center [259, 49] width 34 height 7
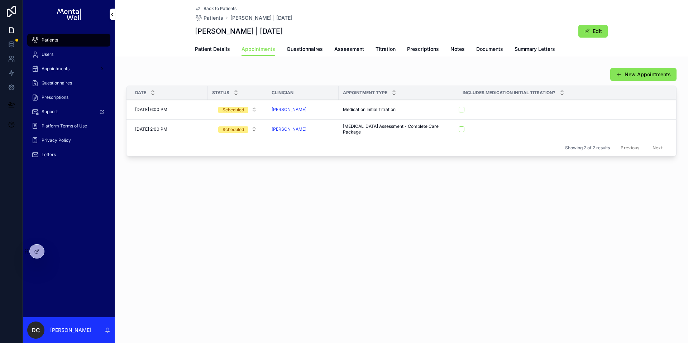
click at [195, 46] on span "Patient Details" at bounding box center [212, 49] width 35 height 7
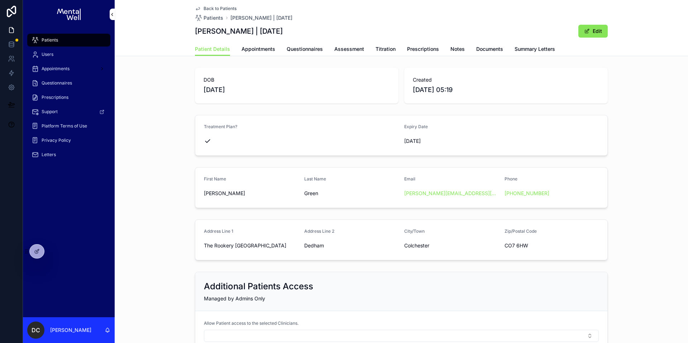
click at [75, 38] on div "Patients" at bounding box center [69, 39] width 75 height 11
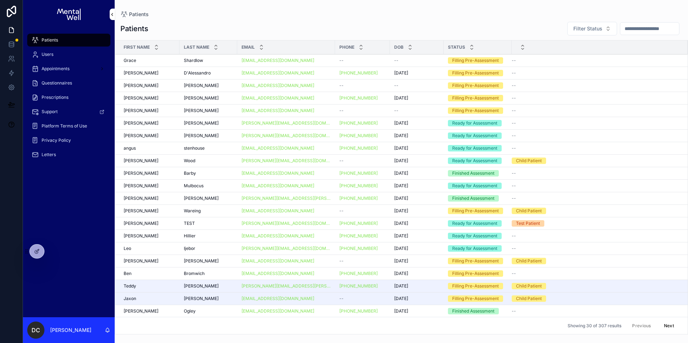
click at [630, 29] on input "scrollable content" at bounding box center [649, 29] width 59 height 10
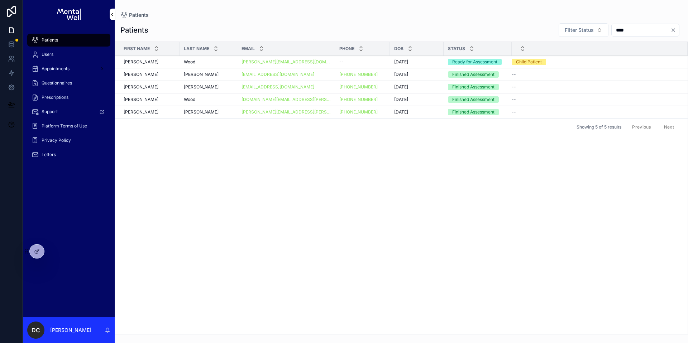
type input "****"
click at [220, 64] on div "Wood Wood" at bounding box center [208, 62] width 49 height 6
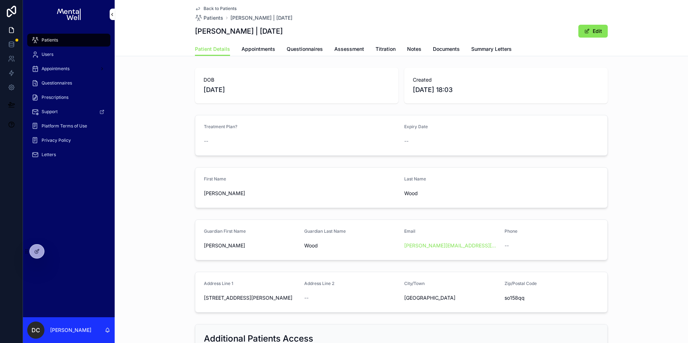
drag, startPoint x: 254, startPoint y: 51, endPoint x: 250, endPoint y: 51, distance: 4.0
click at [254, 51] on span "Appointments" at bounding box center [259, 49] width 34 height 7
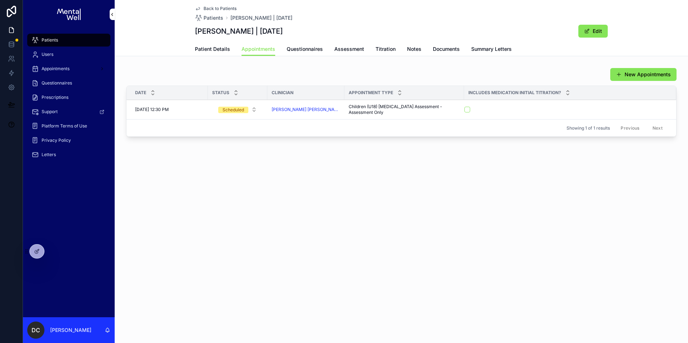
click at [214, 52] on span "Patient Details" at bounding box center [212, 49] width 35 height 7
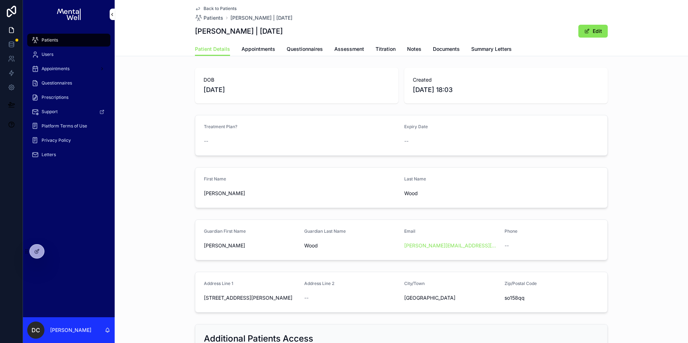
click at [320, 50] on div "Patient Details Appointments Questionnaires Assessment Titration Notes Document…" at bounding box center [401, 49] width 413 height 14
click at [315, 50] on span "Questionnaires" at bounding box center [305, 49] width 36 height 7
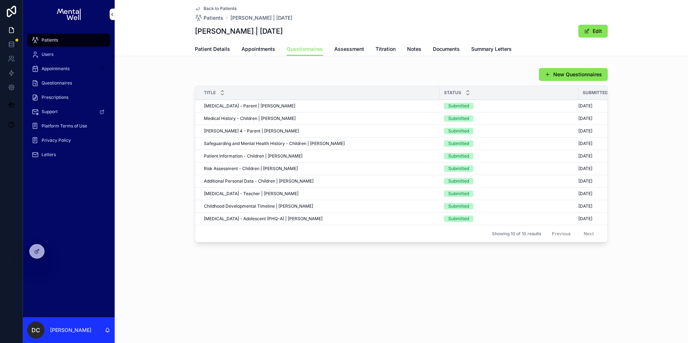
click at [63, 39] on div "Patients" at bounding box center [69, 39] width 75 height 11
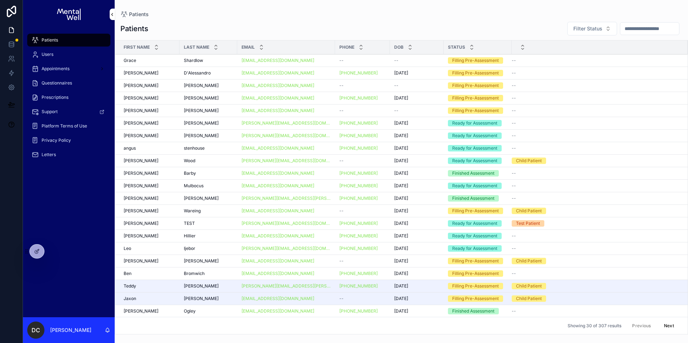
click at [643, 26] on input "scrollable content" at bounding box center [649, 29] width 59 height 10
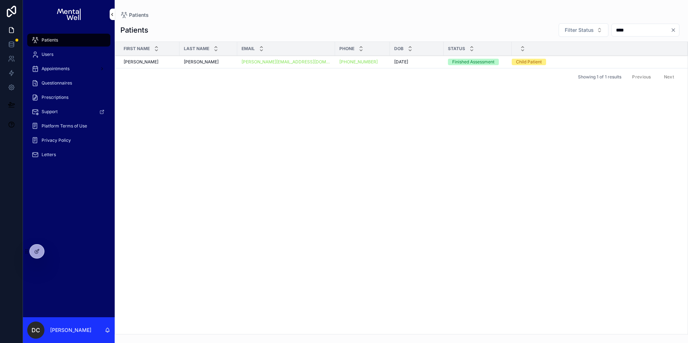
type input "****"
click at [213, 60] on div "Mason Mason" at bounding box center [208, 62] width 49 height 6
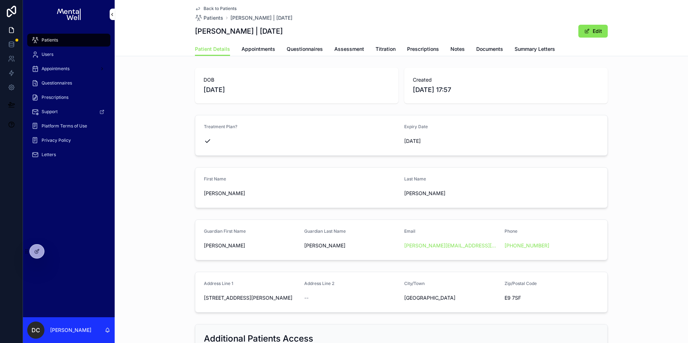
click at [252, 48] on span "Appointments" at bounding box center [259, 49] width 34 height 7
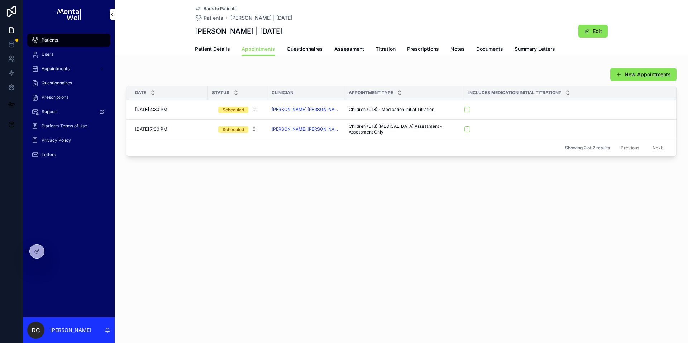
click at [52, 38] on span "Patients" at bounding box center [50, 40] width 16 height 6
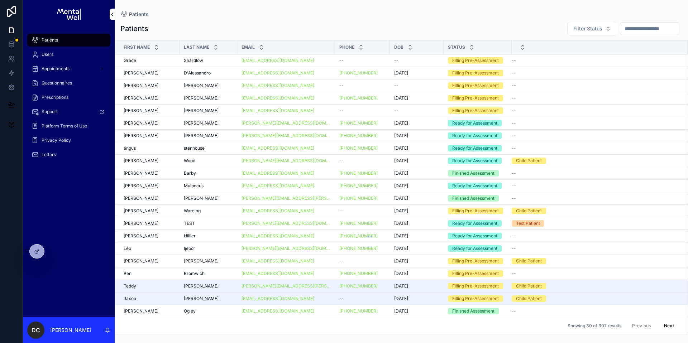
click at [635, 30] on input "scrollable content" at bounding box center [649, 29] width 59 height 10
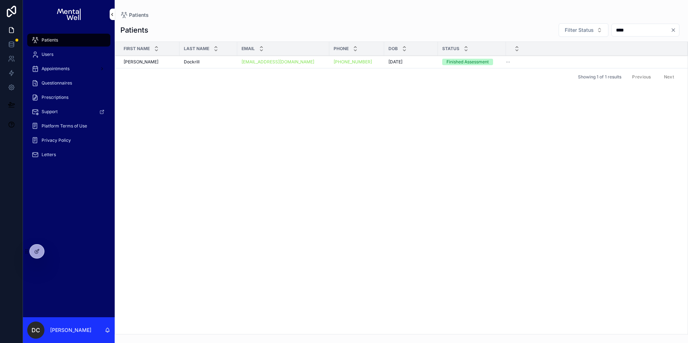
type input "****"
click at [211, 59] on div "Dockrill Dockrill" at bounding box center [208, 62] width 49 height 6
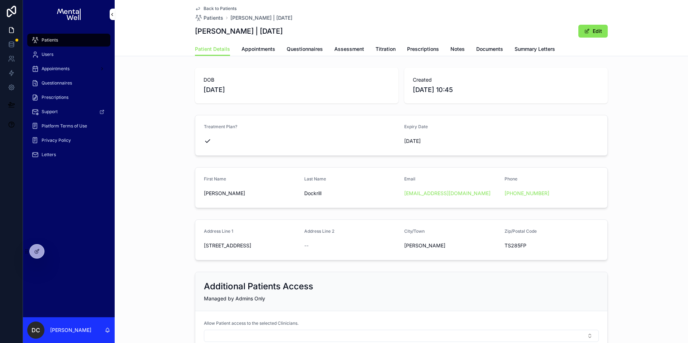
click at [521, 43] on link "Summary Letters" at bounding box center [535, 50] width 41 height 14
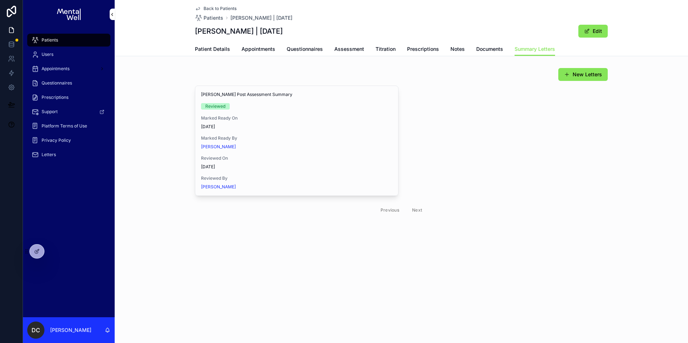
click at [0, 0] on icon "scrollable content" at bounding box center [0, 0] width 0 height 0
click at [42, 39] on span "Patients" at bounding box center [50, 40] width 16 height 6
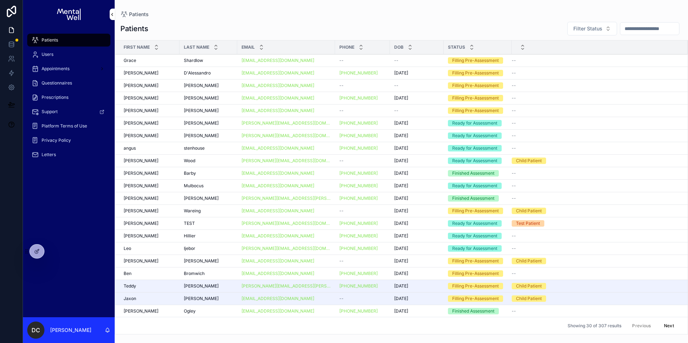
click at [652, 30] on input "scrollable content" at bounding box center [649, 29] width 59 height 10
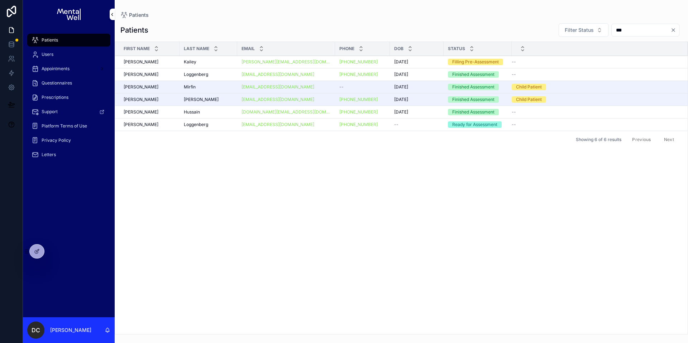
type input "***"
click at [209, 73] on div "Loggenberg Loggenberg" at bounding box center [208, 75] width 49 height 6
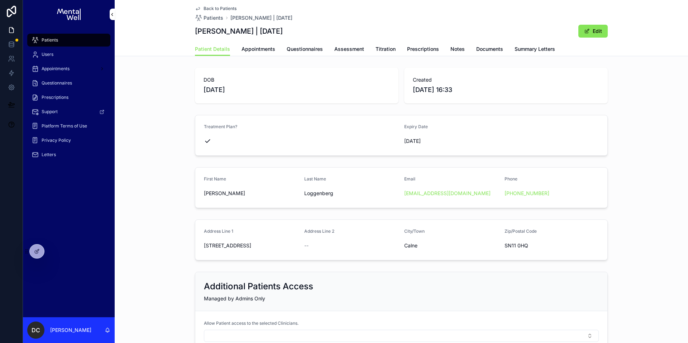
click at [524, 52] on span "Summary Letters" at bounding box center [535, 49] width 41 height 7
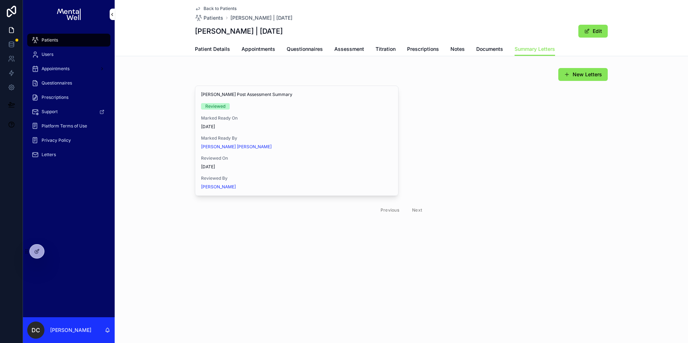
click at [0, 0] on span "View in Google Docs" at bounding box center [0, 0] width 0 height 0
click at [58, 38] on div "Patients" at bounding box center [69, 39] width 75 height 11
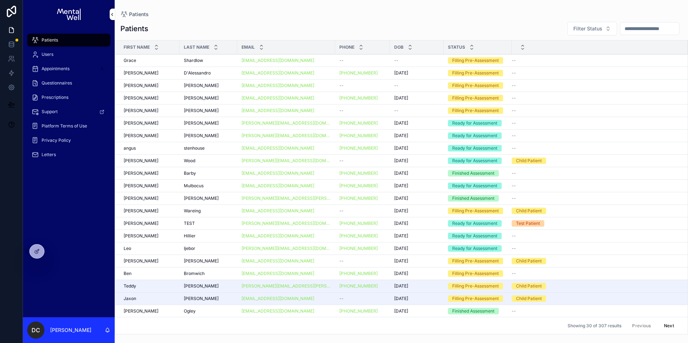
click at [646, 25] on input "scrollable content" at bounding box center [649, 29] width 59 height 10
type input "*****"
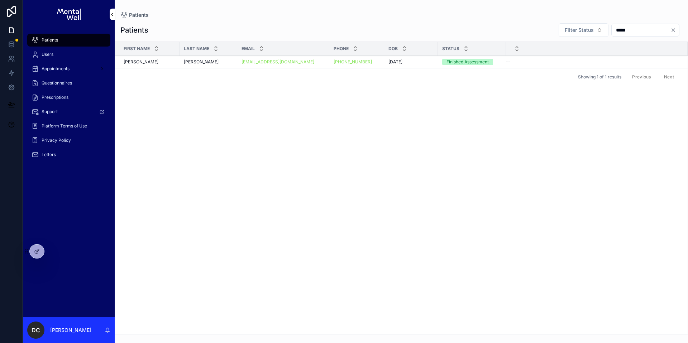
click at [218, 63] on div "Barnard Barnard" at bounding box center [208, 62] width 49 height 6
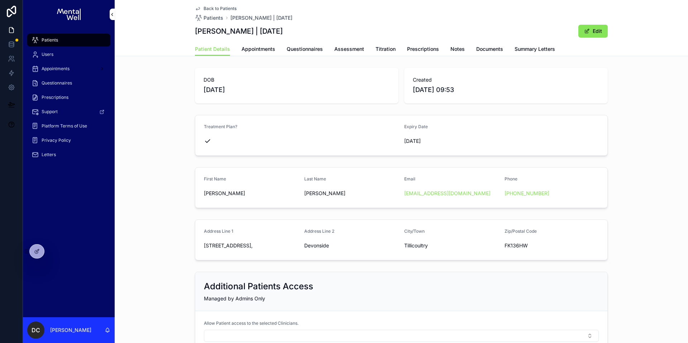
click at [252, 52] on span "Appointments" at bounding box center [259, 49] width 34 height 7
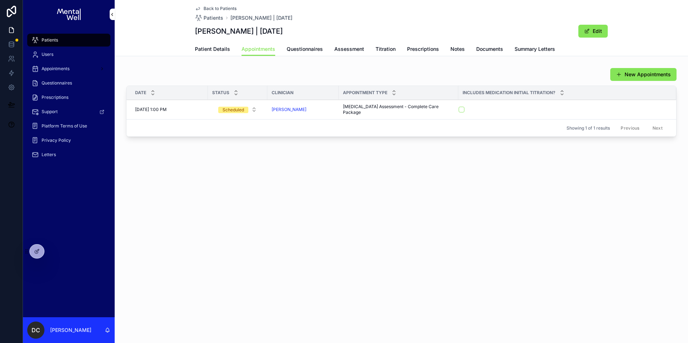
click at [303, 46] on span "Questionnaires" at bounding box center [305, 49] width 36 height 7
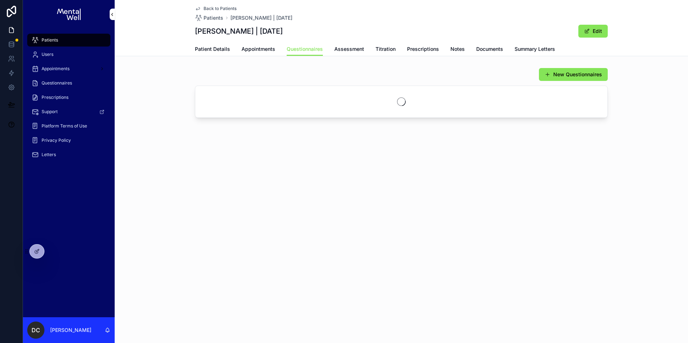
click at [360, 49] on span "Assessment" at bounding box center [349, 49] width 30 height 7
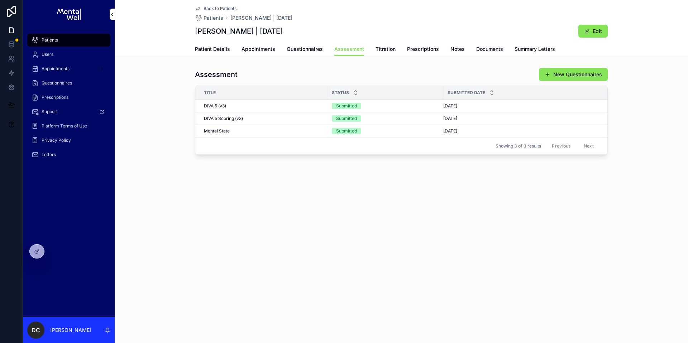
click at [257, 117] on div "DIVA 5 Scoring (v3) DIVA 5 Scoring (v3)" at bounding box center [263, 119] width 119 height 6
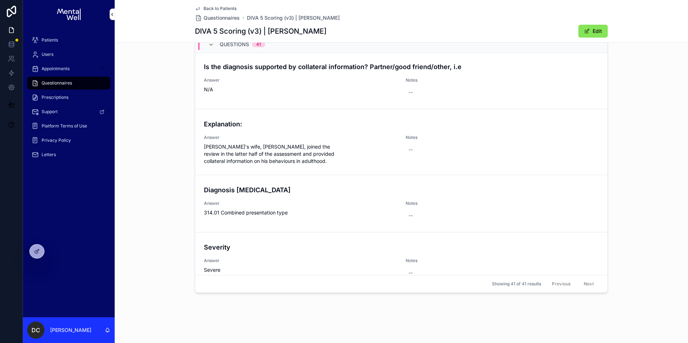
scroll to position [2186, 0]
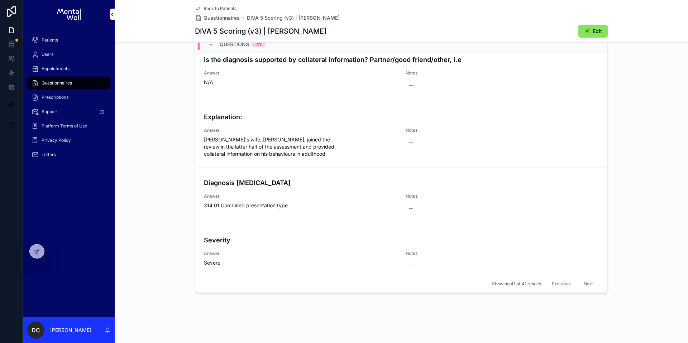
click at [141, 135] on div "Questions Questions 41 DSM-5 TR: A2eH/I 5. Is often “on the go” or often acts a…" at bounding box center [401, 155] width 573 height 288
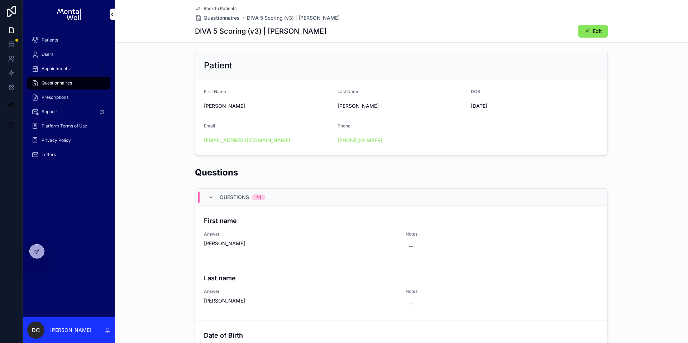
scroll to position [0, 0]
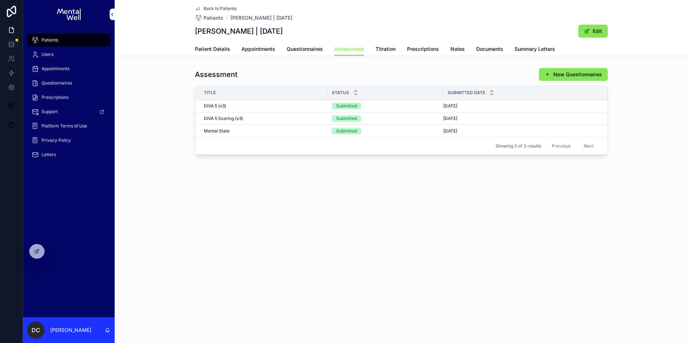
click at [218, 46] on span "Patient Details" at bounding box center [212, 49] width 35 height 7
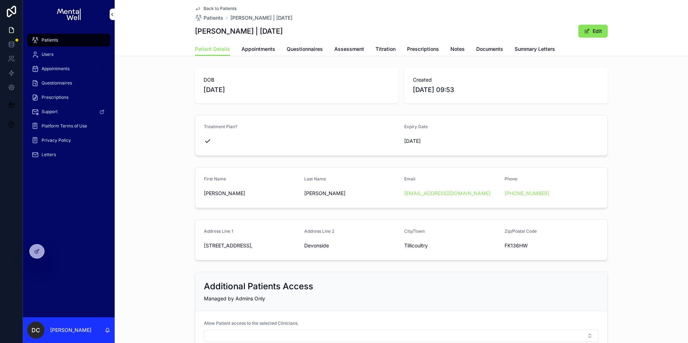
click at [258, 48] on span "Appointments" at bounding box center [259, 49] width 34 height 7
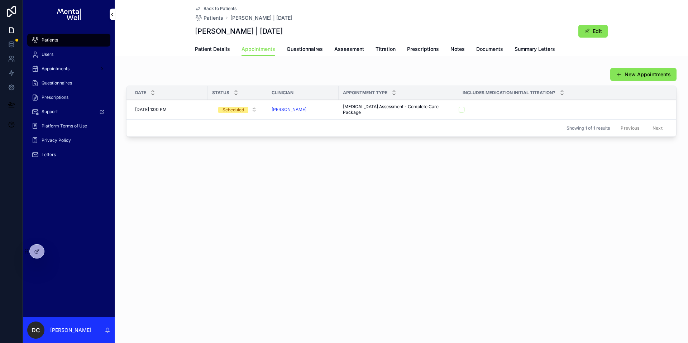
click at [217, 56] on div "Back to Patients Patients Kevin Barnard | 31/05/1974 Kevin Barnard | 31/05/1974…" at bounding box center [401, 94] width 573 height 189
click at [226, 49] on span "Patient Details" at bounding box center [212, 49] width 35 height 7
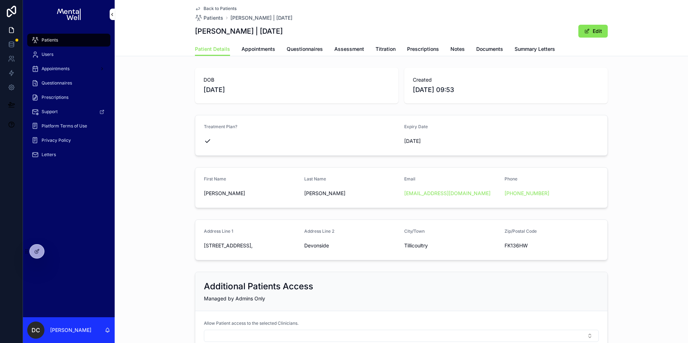
click at [69, 38] on div "Patients" at bounding box center [69, 39] width 75 height 11
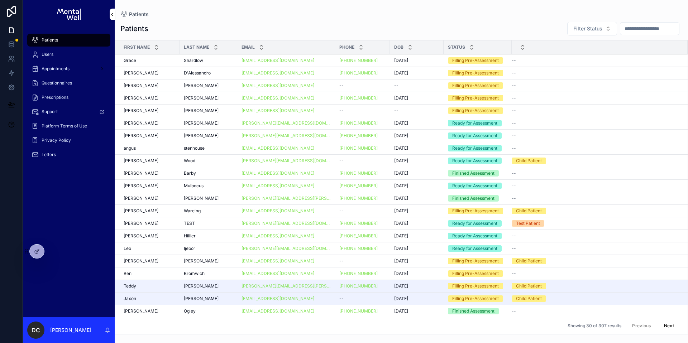
click at [640, 25] on input "scrollable content" at bounding box center [649, 29] width 59 height 10
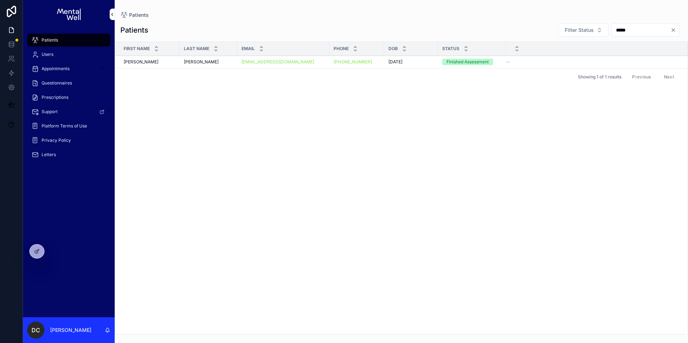
type input "*****"
click at [203, 59] on div "Barnard Barnard" at bounding box center [208, 62] width 49 height 6
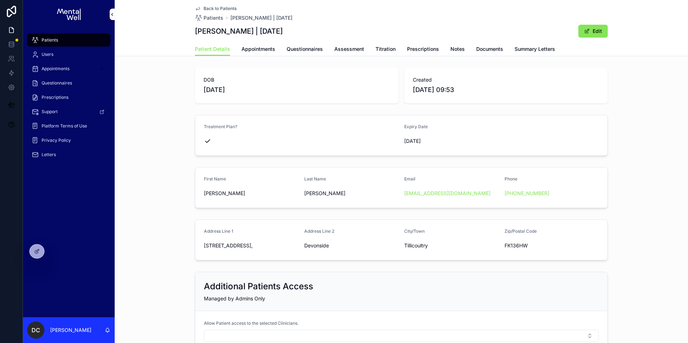
click at [256, 46] on span "Appointments" at bounding box center [259, 49] width 34 height 7
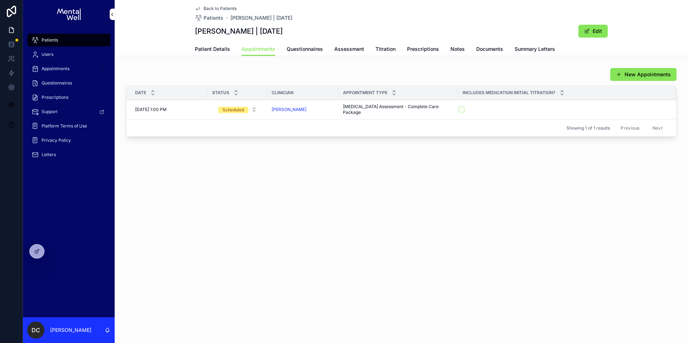
click at [96, 37] on div "Patients" at bounding box center [69, 39] width 75 height 11
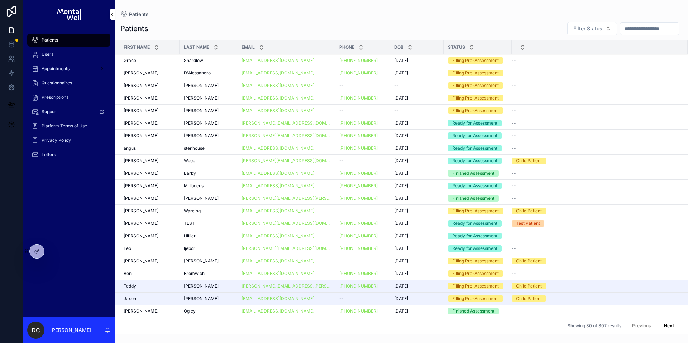
click at [626, 25] on input "scrollable content" at bounding box center [649, 29] width 59 height 10
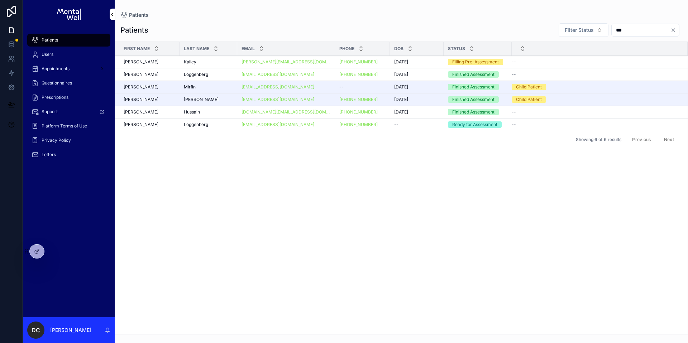
type input "***"
click at [219, 75] on div "Loggenberg Loggenberg" at bounding box center [208, 75] width 49 height 6
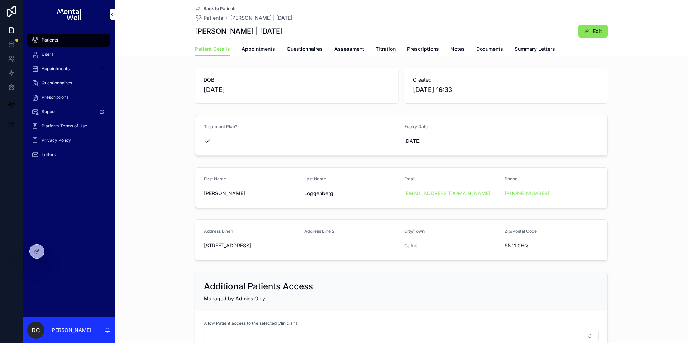
click at [264, 51] on span "Appointments" at bounding box center [259, 49] width 34 height 7
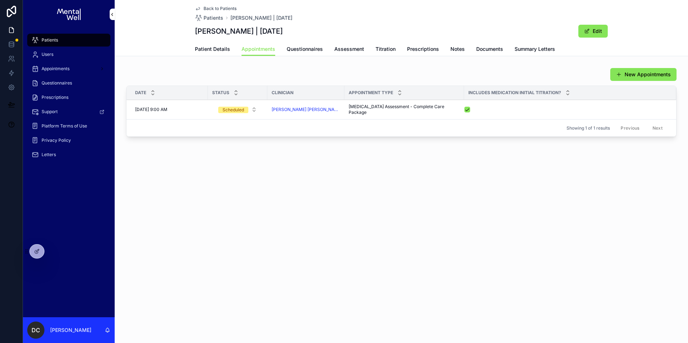
click at [222, 44] on link "Patient Details" at bounding box center [212, 50] width 35 height 14
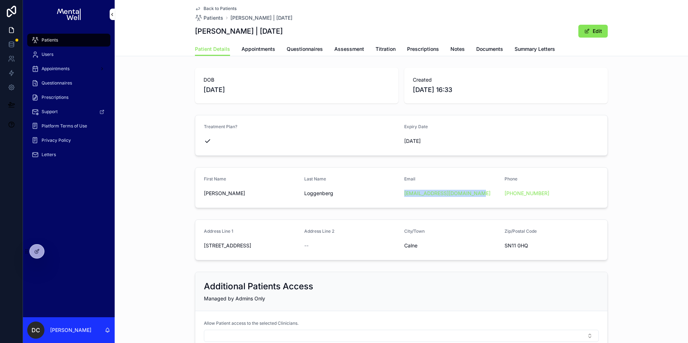
click at [67, 39] on div "Patients" at bounding box center [69, 39] width 75 height 11
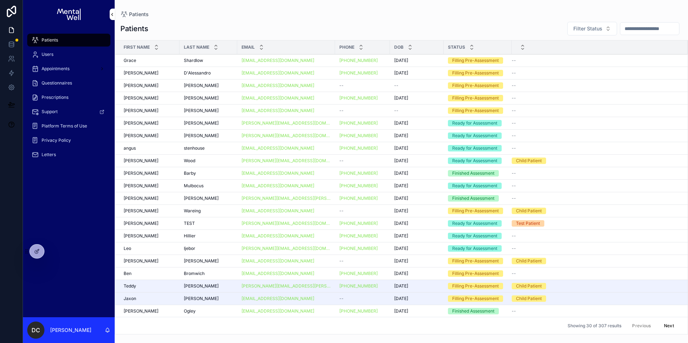
click at [644, 34] on div "scrollable content" at bounding box center [649, 28] width 59 height 13
click at [644, 31] on input "scrollable content" at bounding box center [649, 29] width 59 height 10
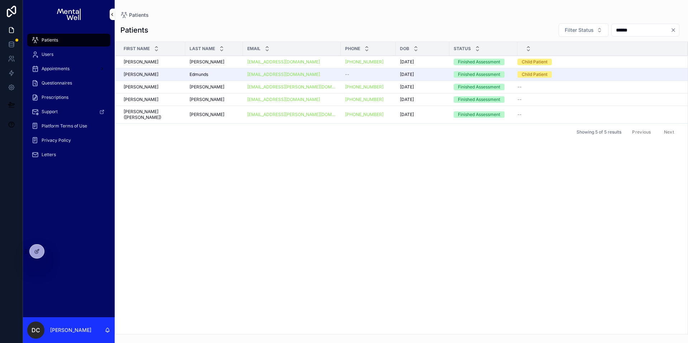
type input "******"
click at [212, 75] on div "Edmunds Edmunds" at bounding box center [214, 75] width 49 height 6
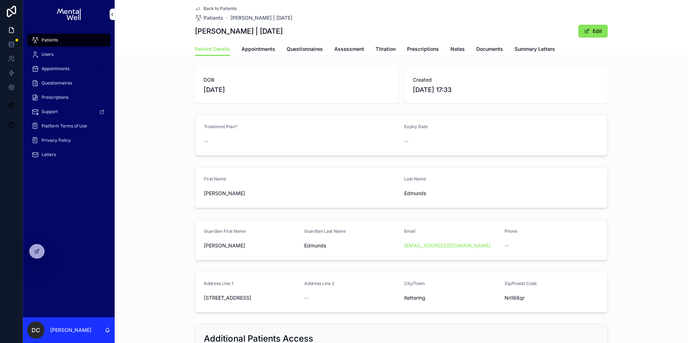
click at [538, 52] on span "Summary Letters" at bounding box center [535, 49] width 41 height 7
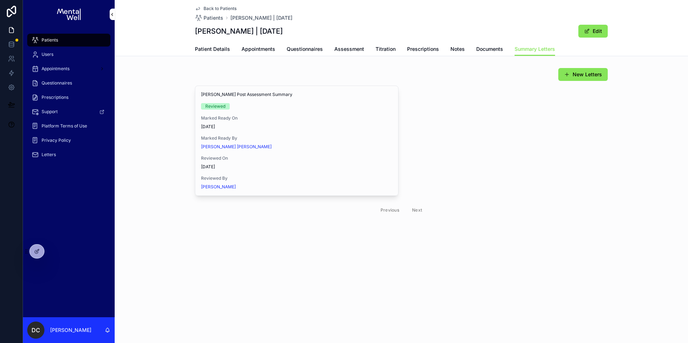
click at [0, 0] on span "View in Google Docs" at bounding box center [0, 0] width 0 height 0
click at [220, 47] on span "Patient Details" at bounding box center [212, 49] width 35 height 7
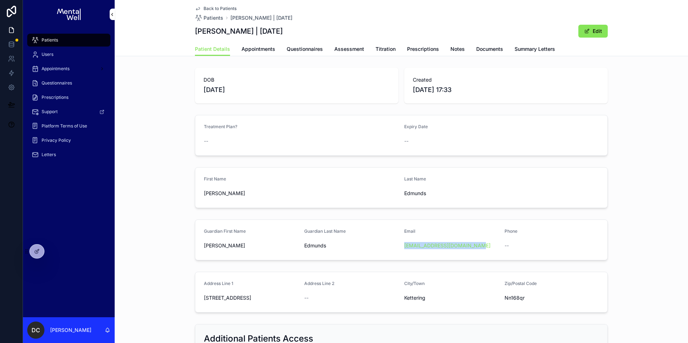
click at [59, 39] on div "Patients" at bounding box center [69, 39] width 75 height 11
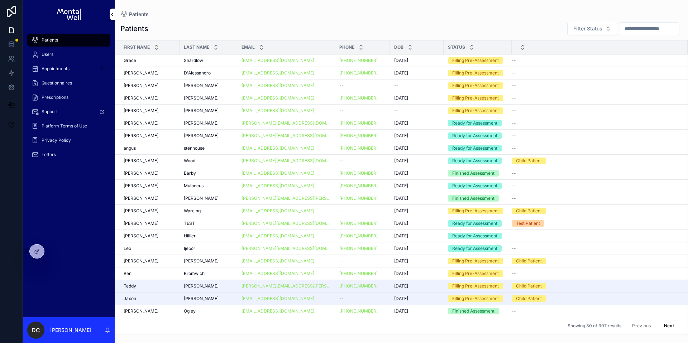
click at [620, 30] on input "scrollable content" at bounding box center [649, 29] width 59 height 10
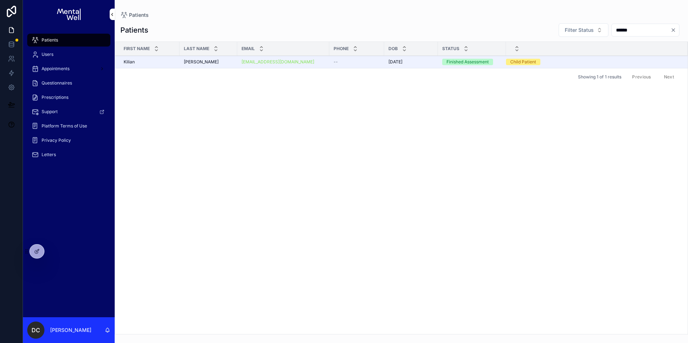
type input "******"
click at [187, 68] on div "Showing 1 of 1 results Previous Next" at bounding box center [401, 76] width 573 height 17
click at [219, 63] on span "Jamison-Lambeth" at bounding box center [201, 62] width 35 height 6
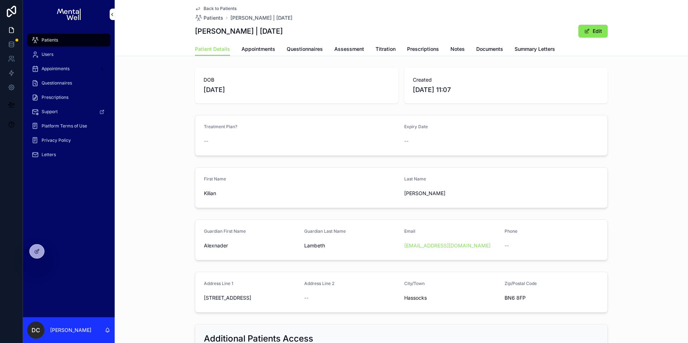
click at [522, 48] on span "Summary Letters" at bounding box center [535, 49] width 41 height 7
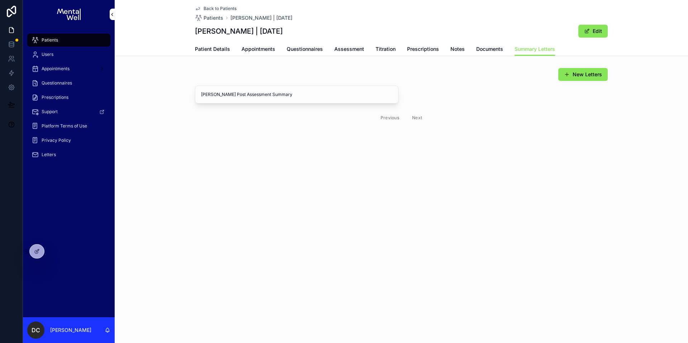
click at [0, 0] on span "Ready" at bounding box center [0, 0] width 0 height 0
click at [0, 0] on button "View in Google Docs" at bounding box center [0, 0] width 0 height 0
click at [73, 35] on div "Patients" at bounding box center [69, 39] width 75 height 11
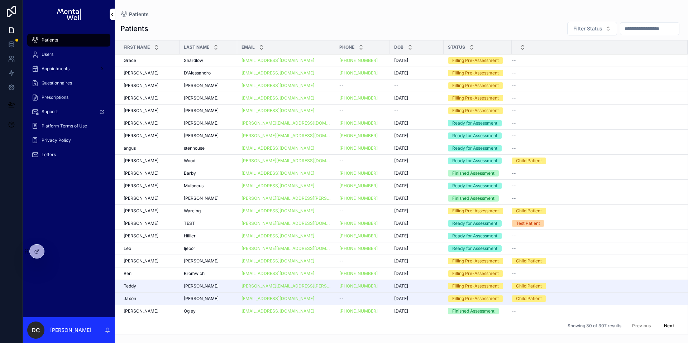
click at [631, 29] on input "scrollable content" at bounding box center [649, 29] width 59 height 10
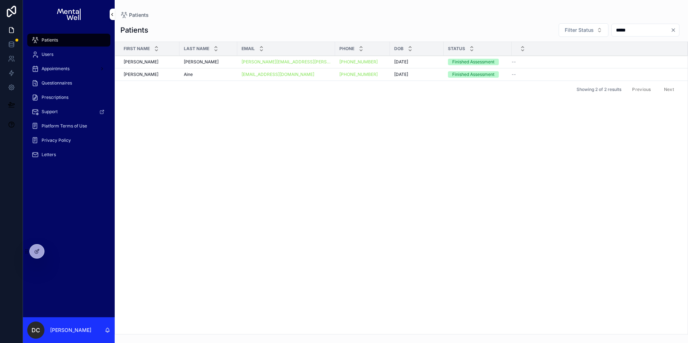
type input "*****"
click at [216, 64] on div "Harrison Harrison" at bounding box center [208, 62] width 49 height 6
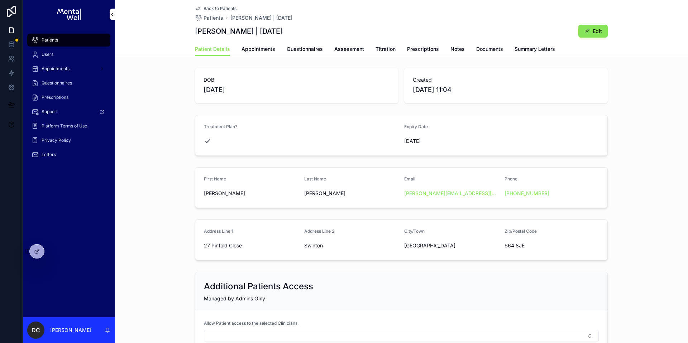
click at [528, 51] on span "Summary Letters" at bounding box center [535, 49] width 41 height 7
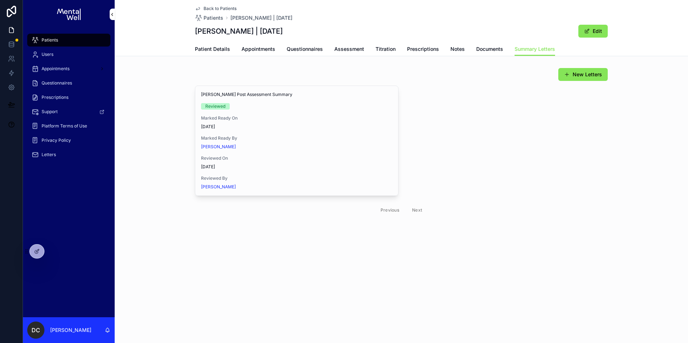
click at [0, 0] on span "View in Google Docs" at bounding box center [0, 0] width 0 height 0
click at [312, 53] on link "Questionnaires" at bounding box center [305, 50] width 36 height 14
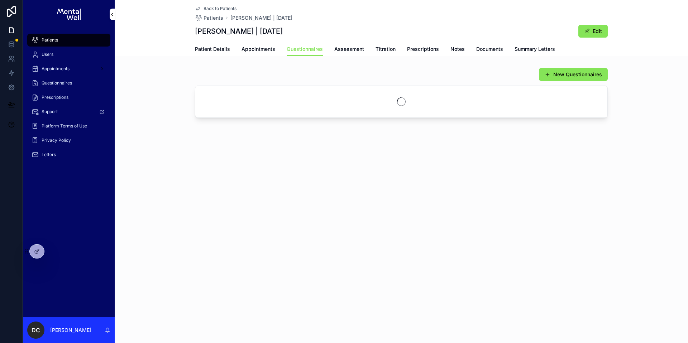
click at [341, 52] on span "Assessment" at bounding box center [349, 49] width 30 height 7
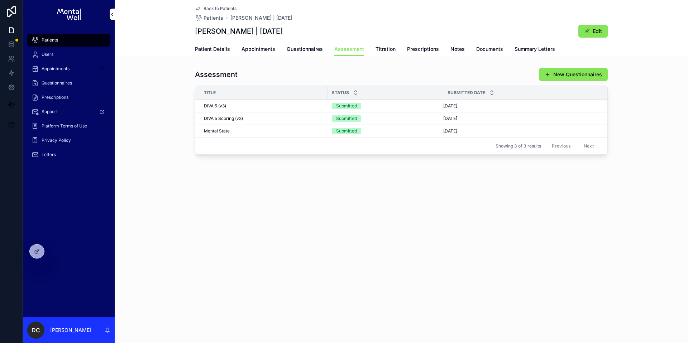
click at [261, 118] on div "DIVA 5 Scoring (v3) DIVA 5 Scoring (v3)" at bounding box center [263, 119] width 119 height 6
click at [459, 51] on span "Notes" at bounding box center [458, 49] width 14 height 7
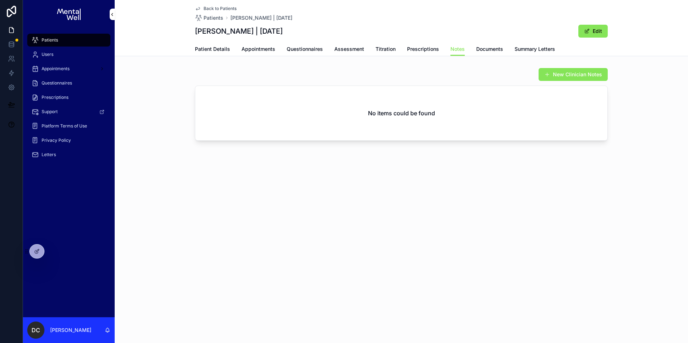
click at [552, 71] on button "New Clinician Notes" at bounding box center [573, 74] width 69 height 13
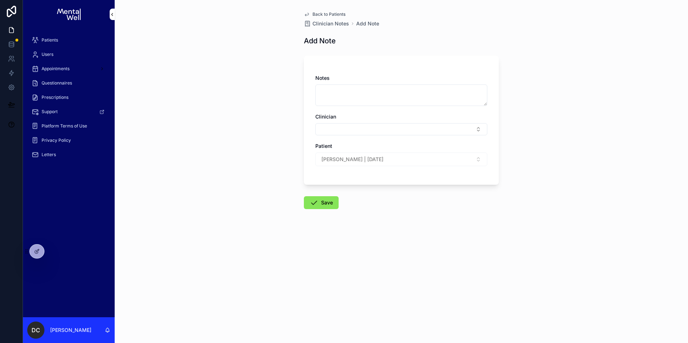
click at [346, 94] on textarea "scrollable content" at bounding box center [401, 96] width 172 height 22
paste textarea "**********"
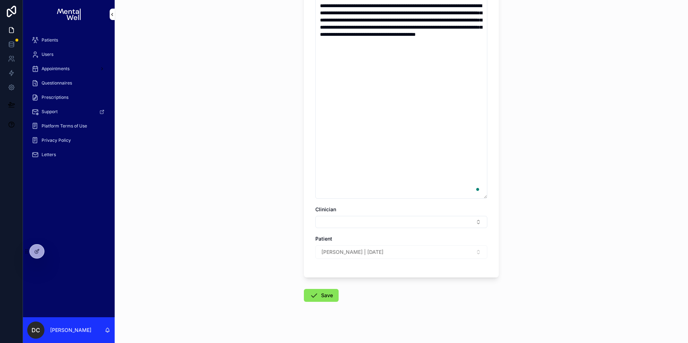
scroll to position [112, 0]
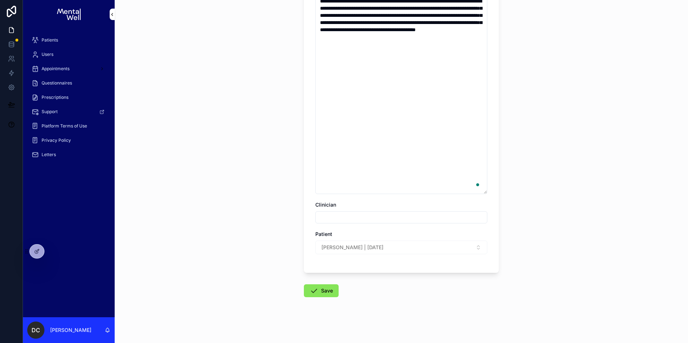
type textarea "**********"
click at [343, 222] on button "Select Button" at bounding box center [401, 217] width 172 height 12
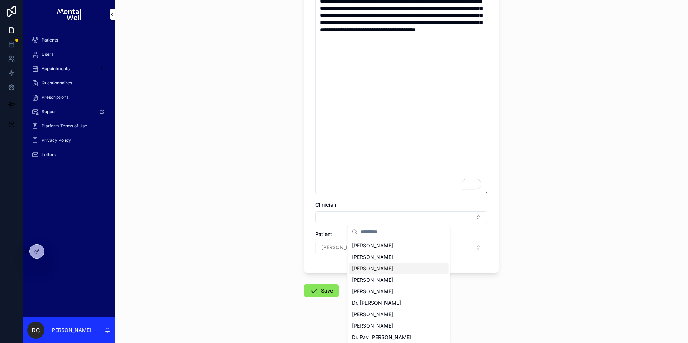
click at [367, 267] on span "Dr. Michael Akeju" at bounding box center [372, 268] width 41 height 7
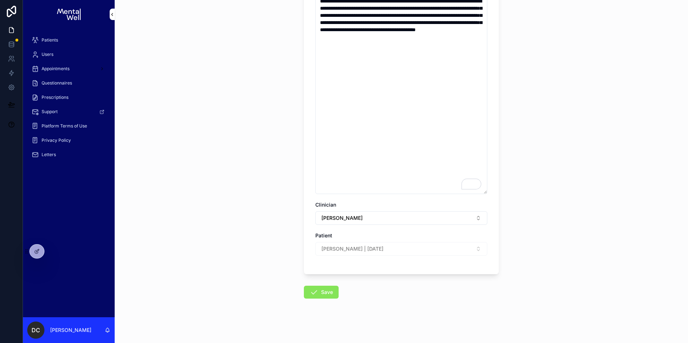
click at [328, 289] on button "Save" at bounding box center [321, 292] width 35 height 13
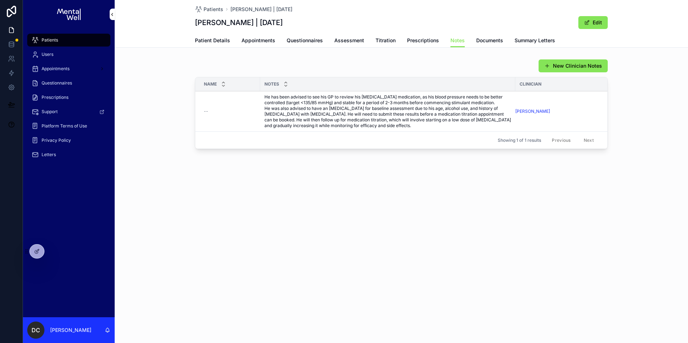
click at [211, 42] on span "Patient Details" at bounding box center [212, 40] width 35 height 7
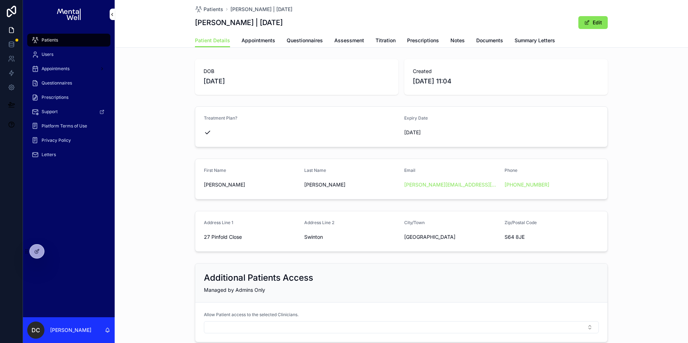
click at [255, 39] on span "Appointments" at bounding box center [259, 40] width 34 height 7
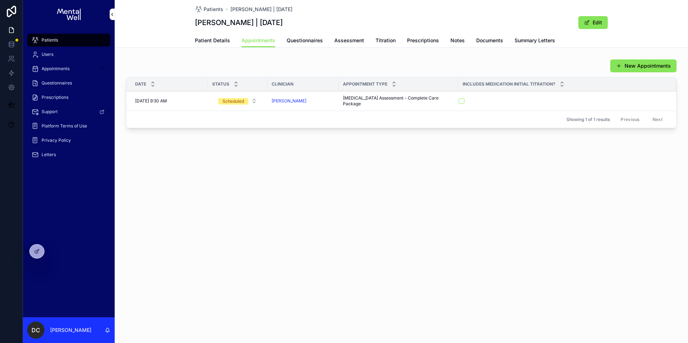
click at [198, 37] on link "Patient Details" at bounding box center [212, 41] width 35 height 14
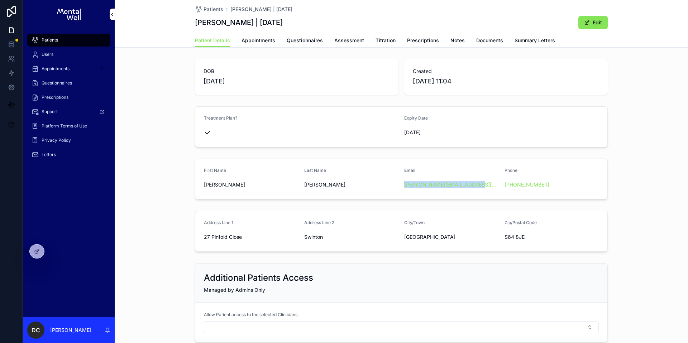
copy link "Steve.harrison@outlook.com"
click at [54, 40] on span "Patients" at bounding box center [50, 40] width 16 height 6
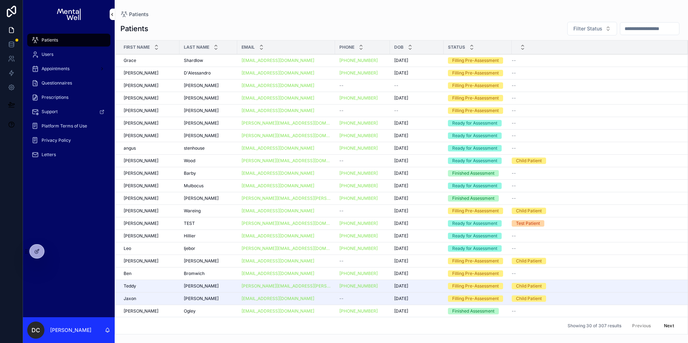
click at [650, 32] on input "scrollable content" at bounding box center [649, 29] width 59 height 10
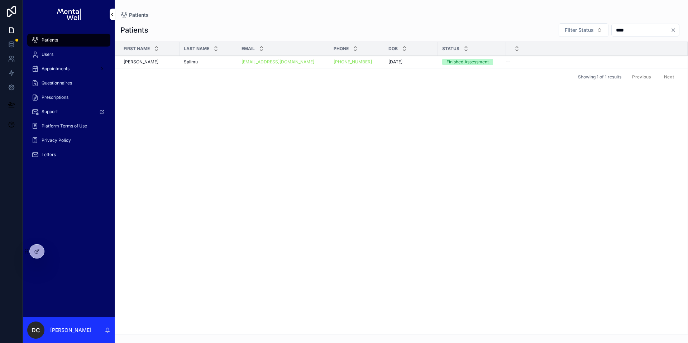
type input "****"
click at [213, 63] on div "Salimu Salimu" at bounding box center [208, 62] width 49 height 6
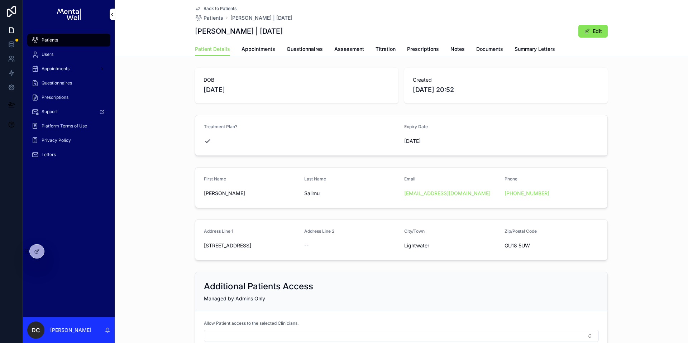
click at [515, 46] on span "Summary Letters" at bounding box center [535, 49] width 41 height 7
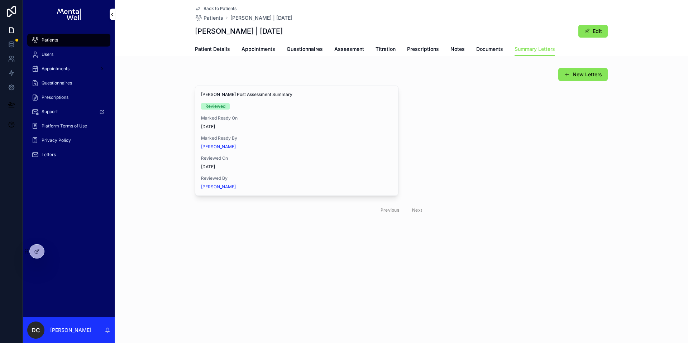
click at [0, 0] on button "View in Google Docs" at bounding box center [0, 0] width 0 height 0
click at [303, 48] on span "Questionnaires" at bounding box center [305, 49] width 36 height 7
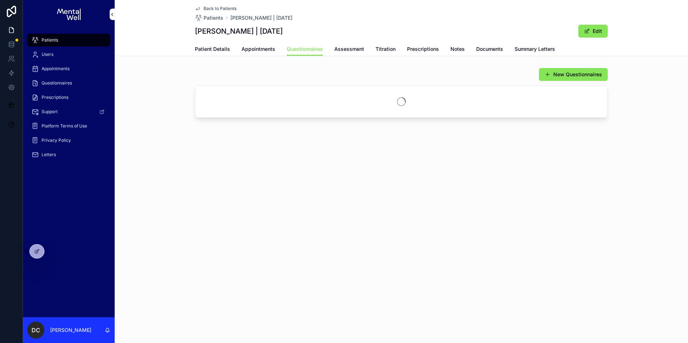
click at [358, 50] on span "Assessment" at bounding box center [349, 49] width 30 height 7
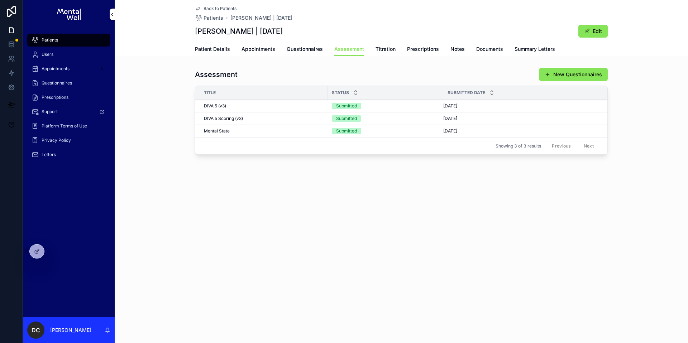
click at [309, 119] on div "DIVA 5 Scoring (v3) DIVA 5 Scoring (v3)" at bounding box center [263, 119] width 119 height 6
click at [272, 48] on span "Appointments" at bounding box center [259, 49] width 34 height 7
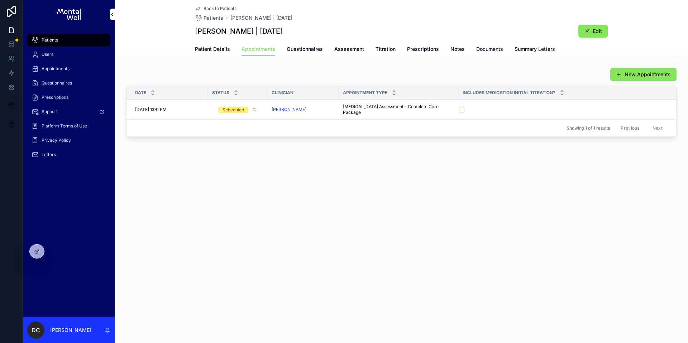
click at [201, 49] on span "Patient Details" at bounding box center [212, 49] width 35 height 7
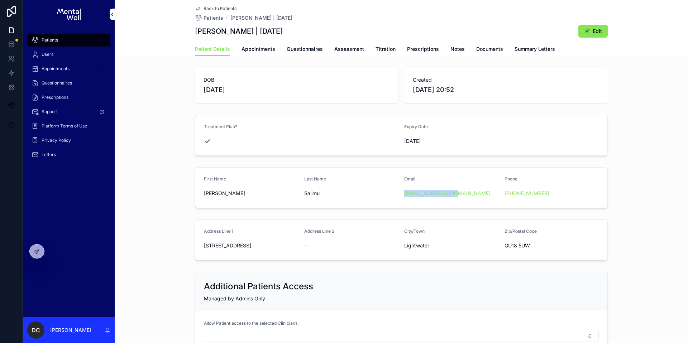
click at [84, 35] on div "Patients" at bounding box center [69, 39] width 75 height 11
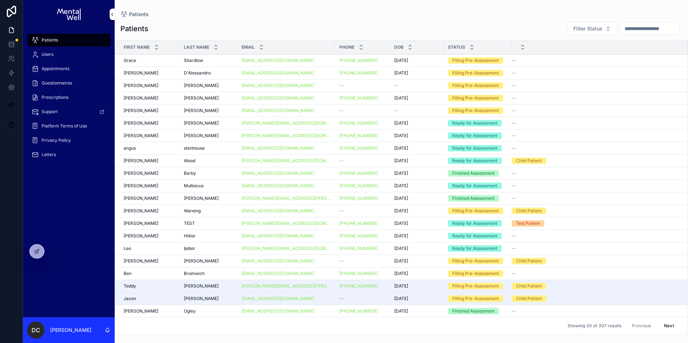
click at [632, 28] on input "scrollable content" at bounding box center [649, 29] width 59 height 10
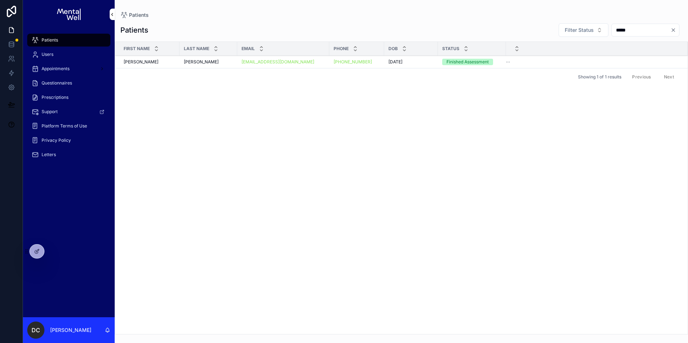
type input "*****"
click at [200, 61] on span "Woodhouse" at bounding box center [201, 62] width 35 height 6
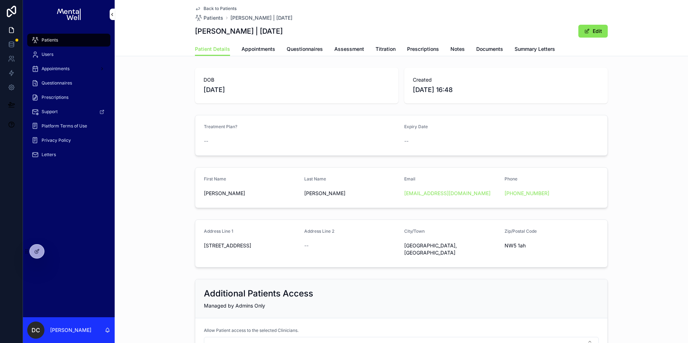
click at [525, 49] on span "Summary Letters" at bounding box center [535, 49] width 41 height 7
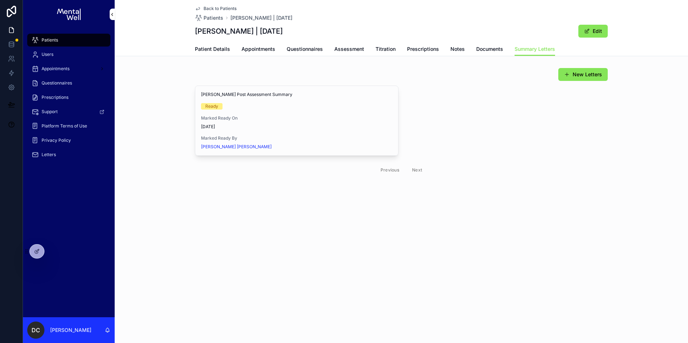
click at [268, 57] on div "Back to Patients Patients Danny Woodhouse | 23/01/2004 Danny Woodhouse | 23/01/…" at bounding box center [401, 113] width 573 height 227
click at [268, 49] on span "Appointments" at bounding box center [259, 49] width 34 height 7
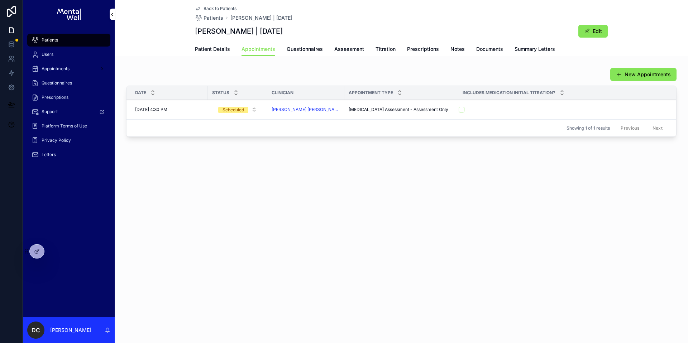
click at [515, 49] on span "Summary Letters" at bounding box center [535, 49] width 41 height 7
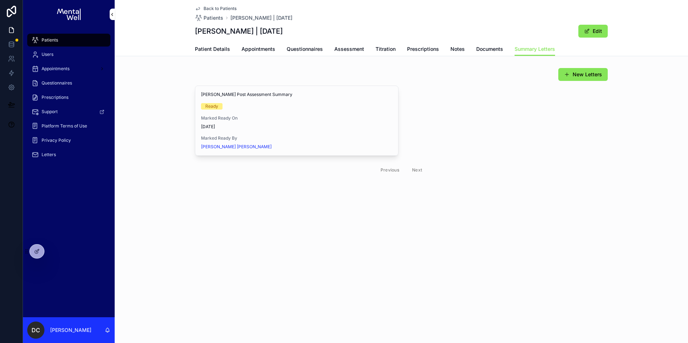
click at [0, 0] on span "View in Google Docs" at bounding box center [0, 0] width 0 height 0
click at [57, 38] on span "Patients" at bounding box center [50, 40] width 16 height 6
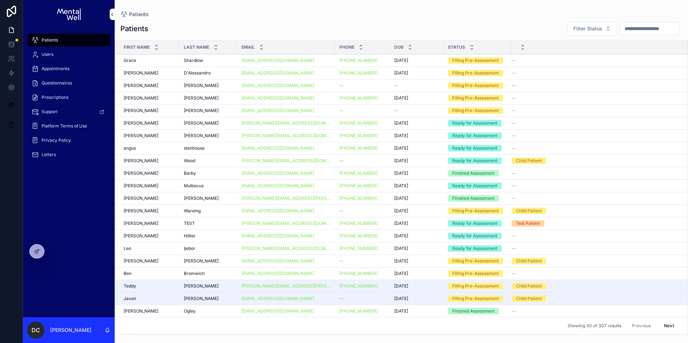
click at [611, 29] on div "Filter Status" at bounding box center [622, 29] width 121 height 14
click at [620, 28] on input "scrollable content" at bounding box center [649, 29] width 59 height 10
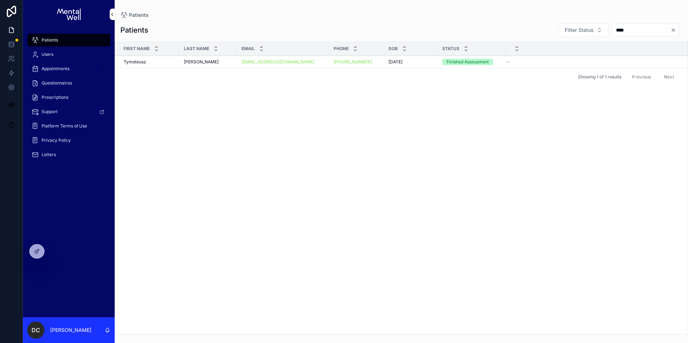
type input "****"
click at [217, 63] on div "Bednarski Bednarski" at bounding box center [208, 62] width 49 height 6
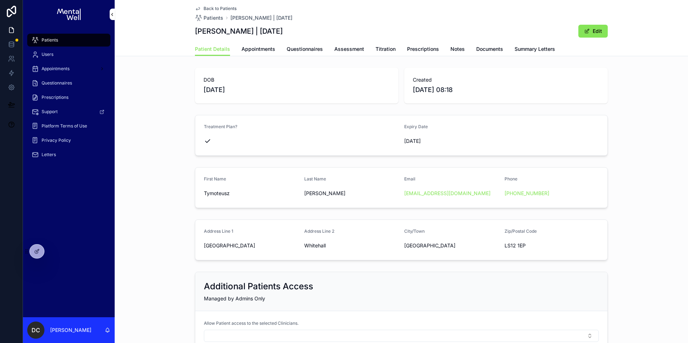
click at [549, 50] on span "Summary Letters" at bounding box center [535, 49] width 41 height 7
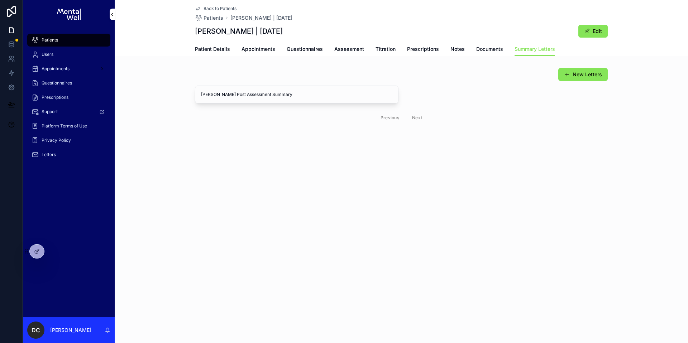
click at [0, 0] on span "View in Google Docs" at bounding box center [0, 0] width 0 height 0
click at [62, 40] on div "Patients" at bounding box center [69, 39] width 75 height 11
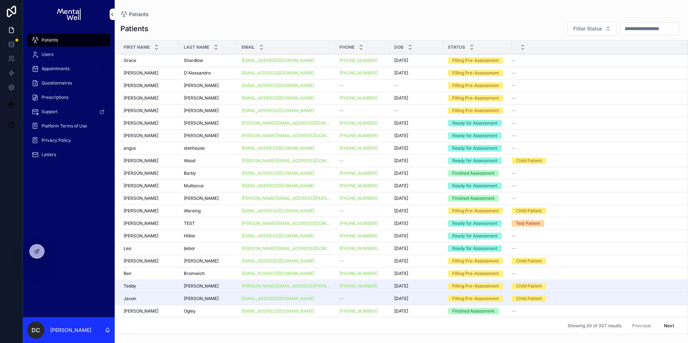
click at [624, 27] on input "scrollable content" at bounding box center [649, 29] width 59 height 10
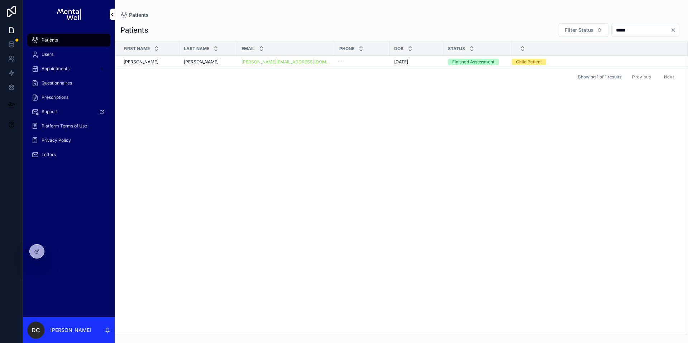
type input "*****"
click at [226, 61] on div "Shiels Shiels" at bounding box center [208, 62] width 49 height 6
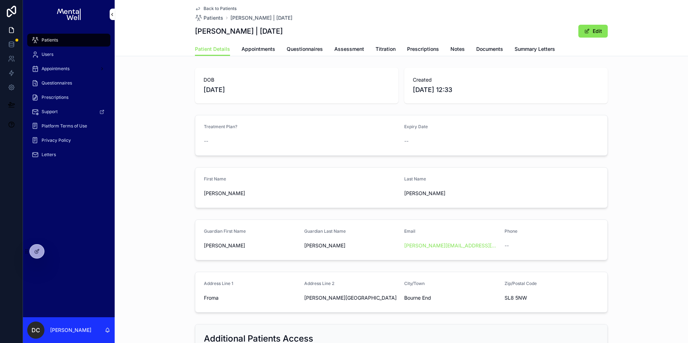
click at [523, 50] on span "Summary Letters" at bounding box center [535, 49] width 41 height 7
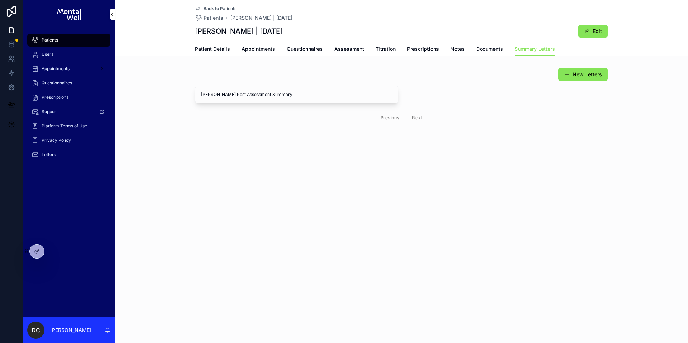
click at [0, 0] on span "View in Google Docs" at bounding box center [0, 0] width 0 height 0
click at [62, 40] on div "Patients" at bounding box center [69, 39] width 75 height 11
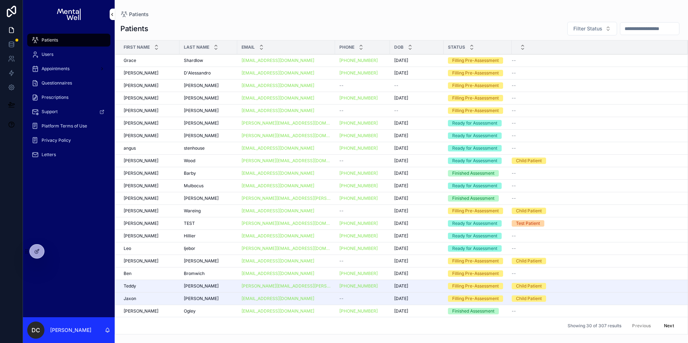
click at [620, 30] on input "scrollable content" at bounding box center [649, 29] width 59 height 10
type input "*****"
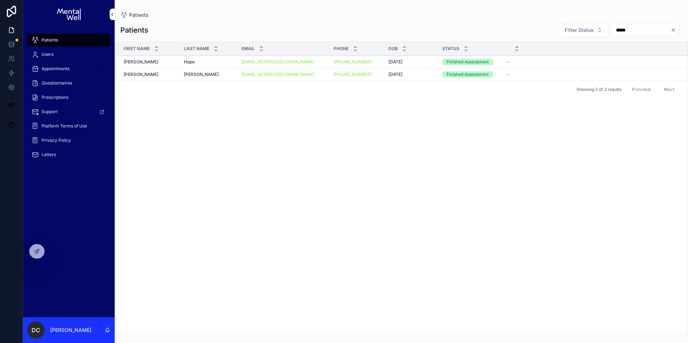
click at [216, 75] on div "Padmore Padmore" at bounding box center [208, 75] width 49 height 6
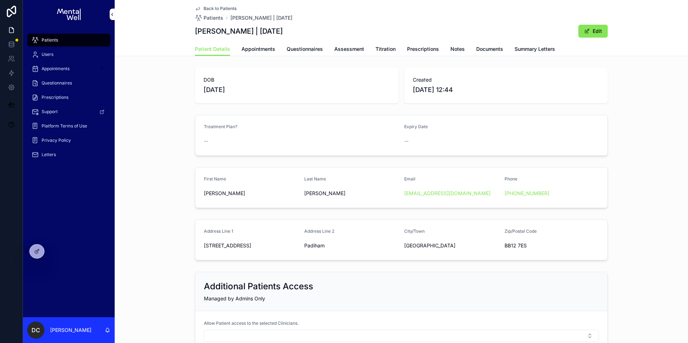
click at [526, 52] on span "Summary Letters" at bounding box center [535, 49] width 41 height 7
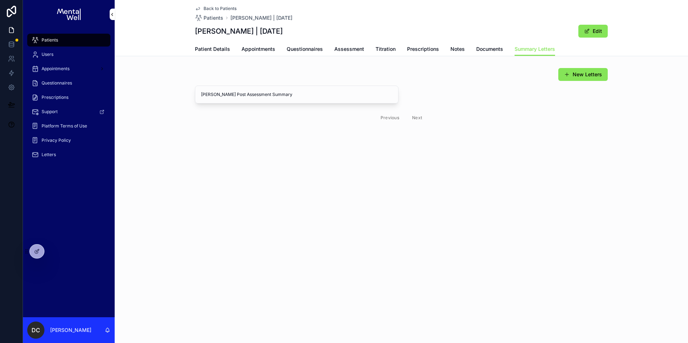
click at [0, 0] on button "View in Google Docs" at bounding box center [0, 0] width 0 height 0
click at [53, 40] on span "Patients" at bounding box center [50, 40] width 16 height 6
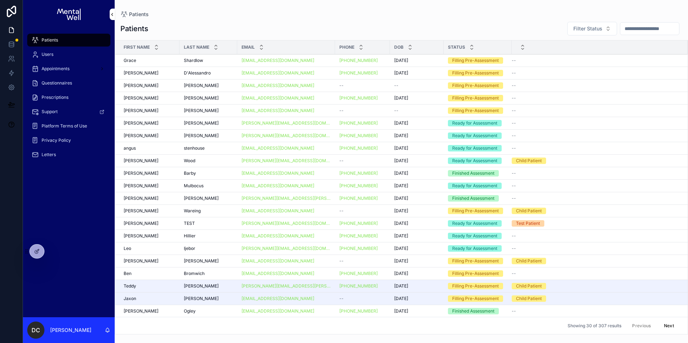
click at [639, 29] on input "scrollable content" at bounding box center [649, 29] width 59 height 10
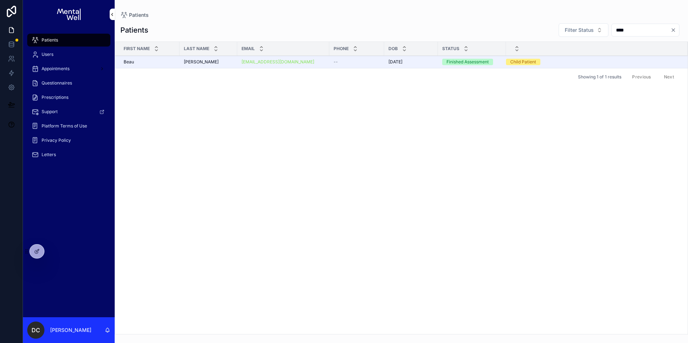
type input "****"
click at [214, 59] on td "Walsh Walsh" at bounding box center [209, 62] width 58 height 13
click at [213, 62] on div "Walsh Walsh" at bounding box center [208, 62] width 49 height 6
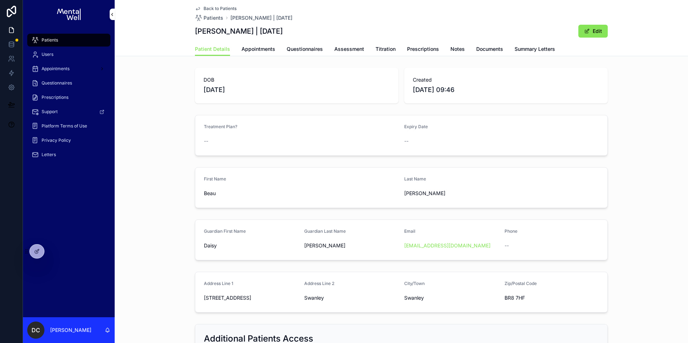
click at [527, 51] on span "Summary Letters" at bounding box center [535, 49] width 41 height 7
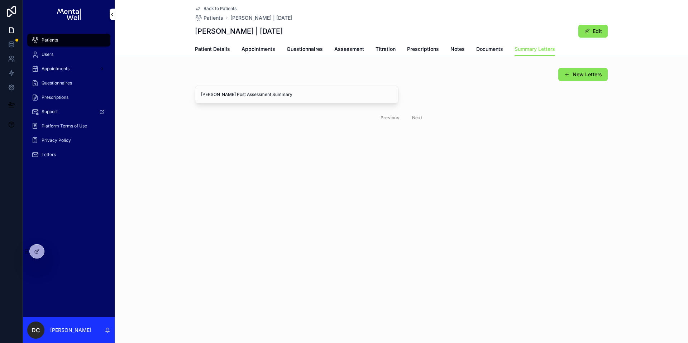
click at [0, 0] on span "View in Google Docs" at bounding box center [0, 0] width 0 height 0
click at [45, 43] on div "Patients" at bounding box center [69, 39] width 75 height 11
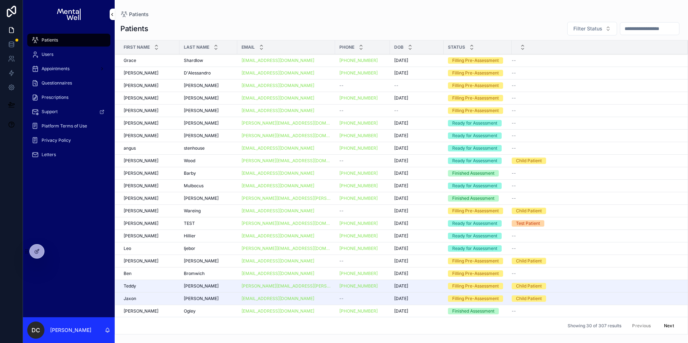
click at [680, 27] on div "Filter Status" at bounding box center [622, 29] width 121 height 14
click at [655, 27] on input "scrollable content" at bounding box center [649, 29] width 59 height 10
type input "********"
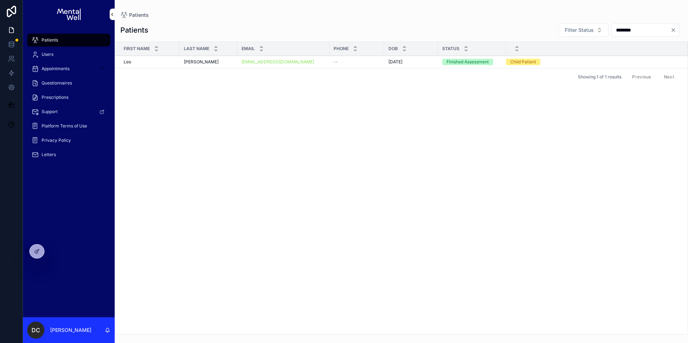
click at [216, 59] on div "Johnson Johnson" at bounding box center [208, 62] width 49 height 6
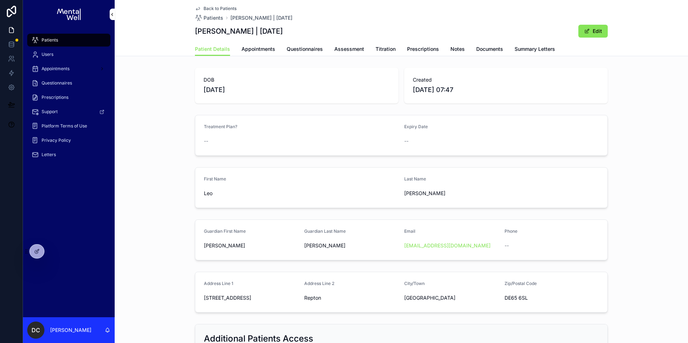
click at [523, 51] on span "Summary Letters" at bounding box center [535, 49] width 41 height 7
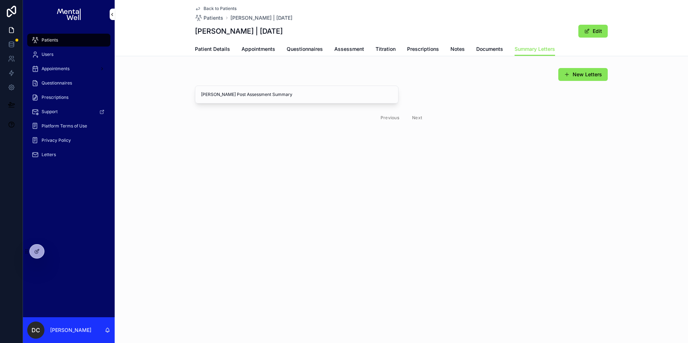
click at [0, 0] on span "View in Google Docs" at bounding box center [0, 0] width 0 height 0
click at [71, 39] on div "Patients" at bounding box center [69, 39] width 75 height 11
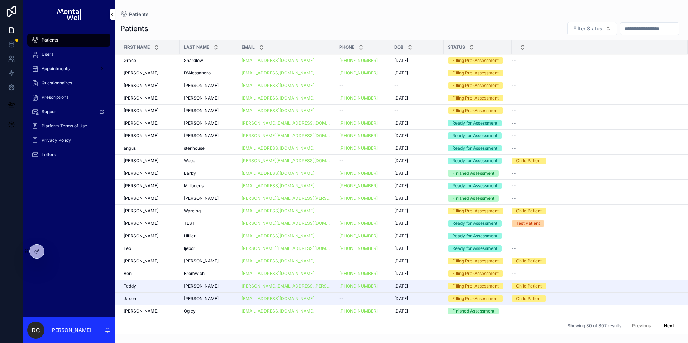
click at [627, 25] on input "scrollable content" at bounding box center [649, 29] width 59 height 10
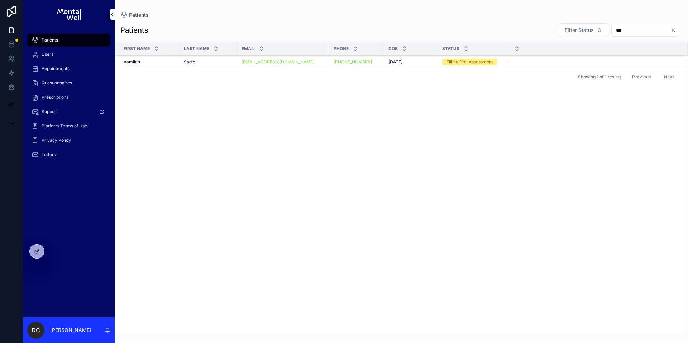
type input "***"
click at [208, 61] on div "Sadiq Sadiq" at bounding box center [208, 62] width 49 height 6
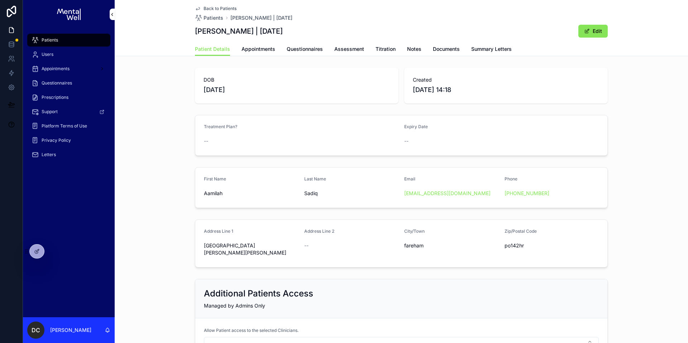
click at [495, 48] on span "Summary Letters" at bounding box center [491, 49] width 41 height 7
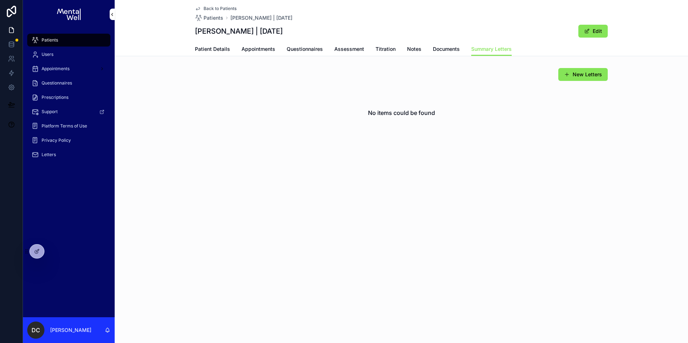
click at [253, 47] on span "Appointments" at bounding box center [259, 49] width 34 height 7
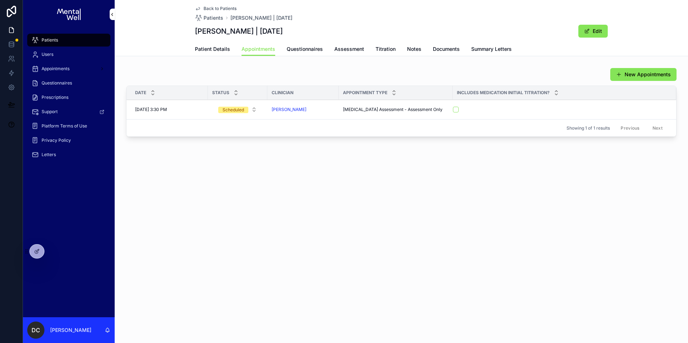
click at [311, 47] on span "Questionnaires" at bounding box center [305, 49] width 36 height 7
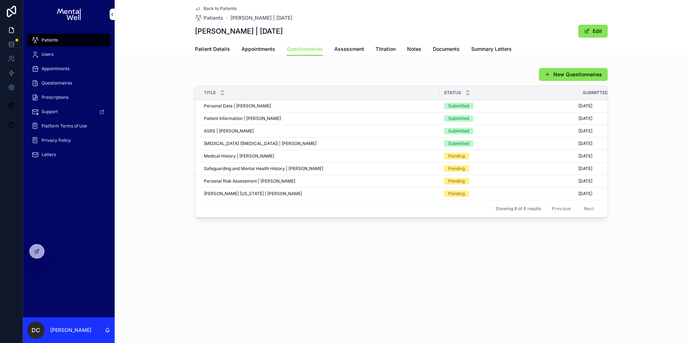
click at [356, 49] on span "Assessment" at bounding box center [349, 49] width 30 height 7
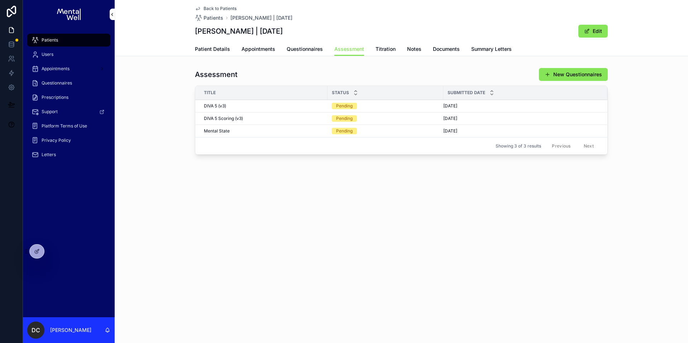
click at [305, 50] on span "Questionnaires" at bounding box center [305, 49] width 36 height 7
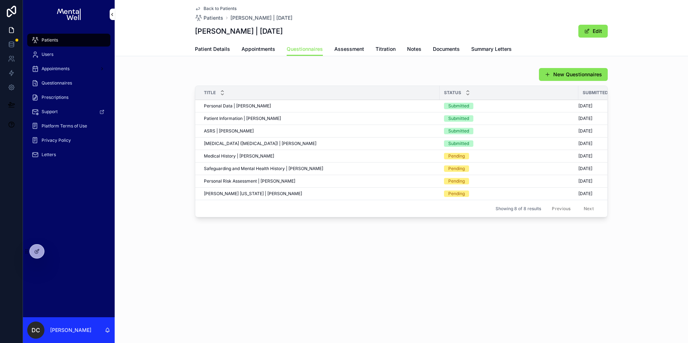
click at [258, 48] on span "Appointments" at bounding box center [259, 49] width 34 height 7
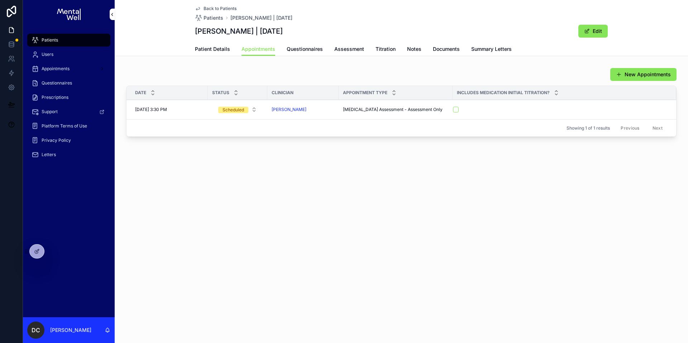
click at [164, 62] on div "Back to Patients Patients Aamilah Sadiq | 21/11/2005 Aamilah Sadiq | 21/11/2005…" at bounding box center [401, 94] width 573 height 189
click at [83, 41] on div "Patients" at bounding box center [69, 39] width 75 height 11
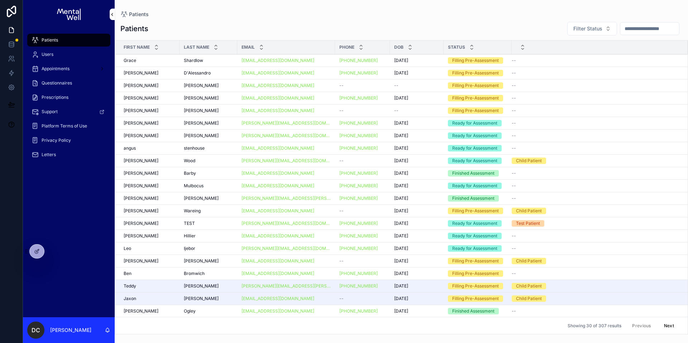
click at [625, 30] on input "scrollable content" at bounding box center [649, 29] width 59 height 10
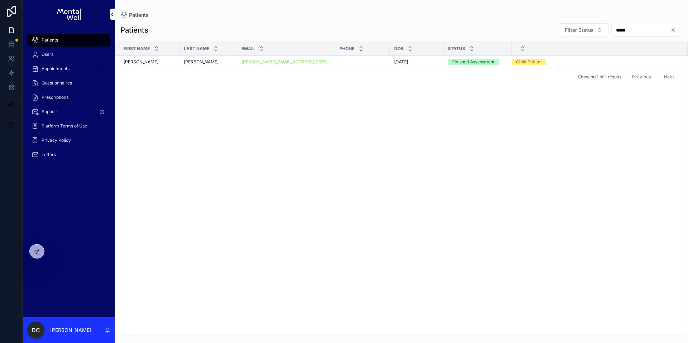
type input "*****"
click at [226, 63] on div "King-Cherry King-Cherry" at bounding box center [208, 62] width 49 height 6
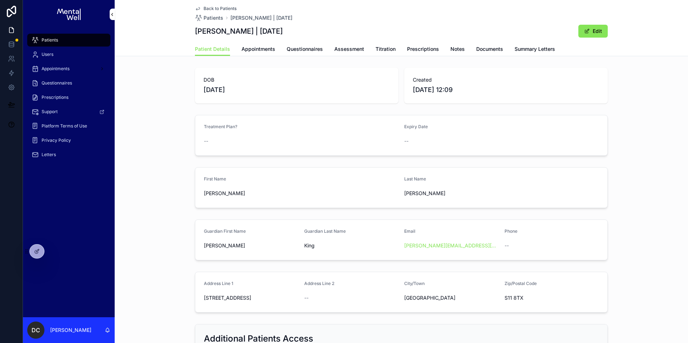
click at [535, 48] on span "Summary Letters" at bounding box center [535, 49] width 41 height 7
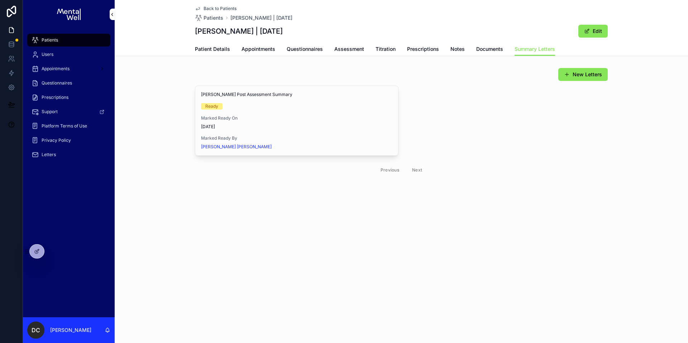
click at [0, 0] on button "View in Google Docs" at bounding box center [0, 0] width 0 height 0
drag, startPoint x: 67, startPoint y: 44, endPoint x: 101, endPoint y: 41, distance: 34.6
click at [67, 44] on div "Patients" at bounding box center [69, 39] width 75 height 11
click at [303, 50] on span "Questionnaires" at bounding box center [305, 49] width 36 height 7
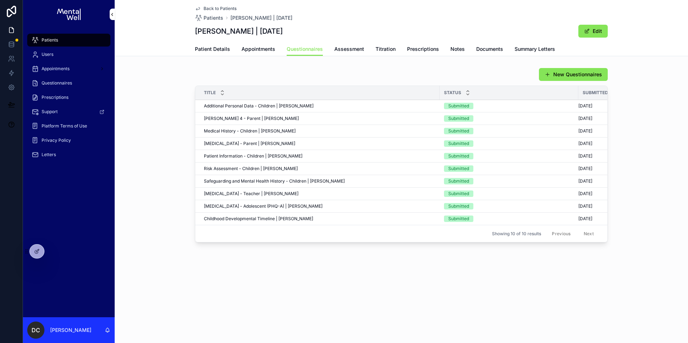
click at [233, 153] on span "Patient Information - Children | Fredy King-Cherry" at bounding box center [253, 156] width 99 height 6
click at [267, 47] on span "Appointments" at bounding box center [259, 49] width 34 height 7
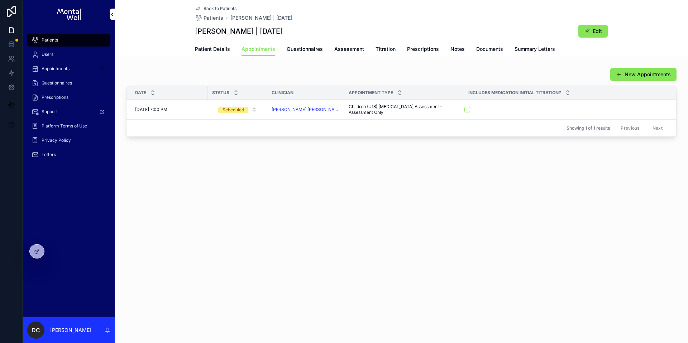
click at [200, 50] on span "Patient Details" at bounding box center [212, 49] width 35 height 7
